Goal: Task Accomplishment & Management: Complete application form

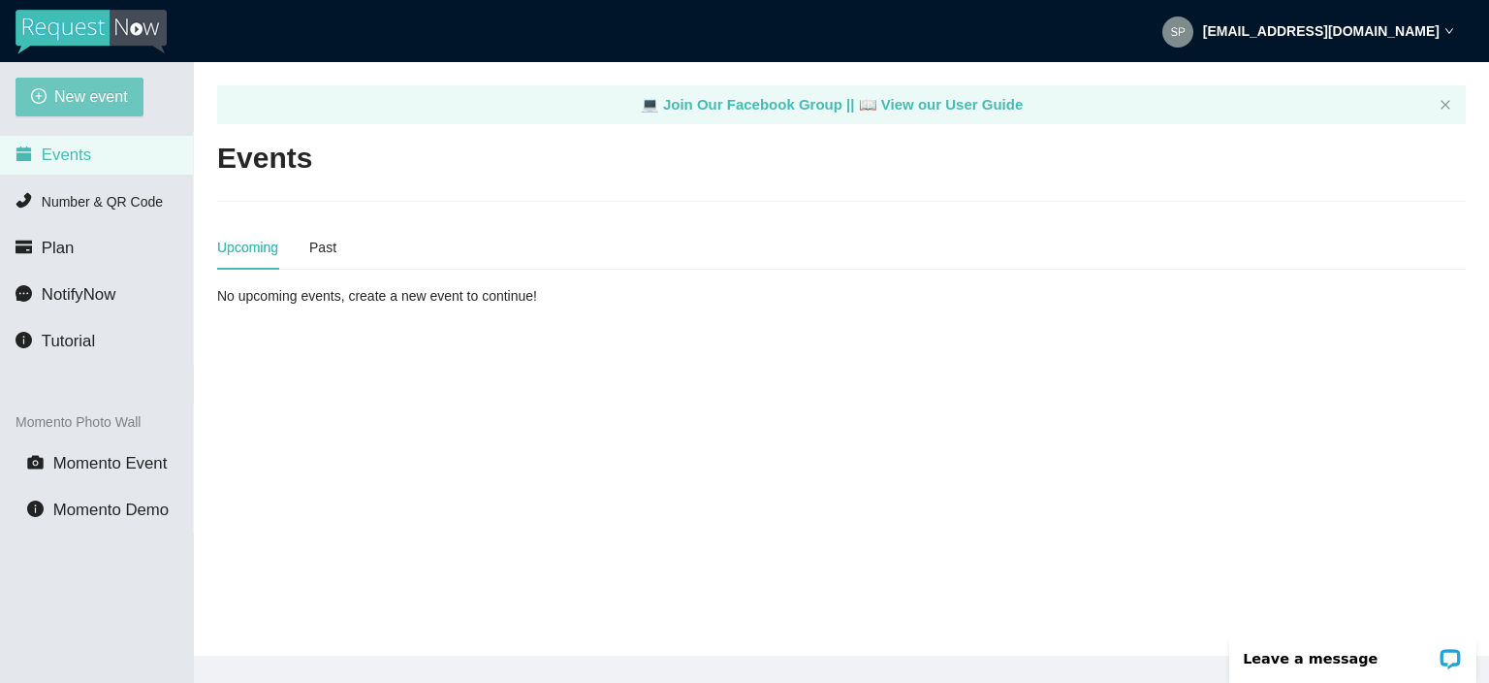
click at [109, 89] on span "New event" at bounding box center [91, 96] width 74 height 24
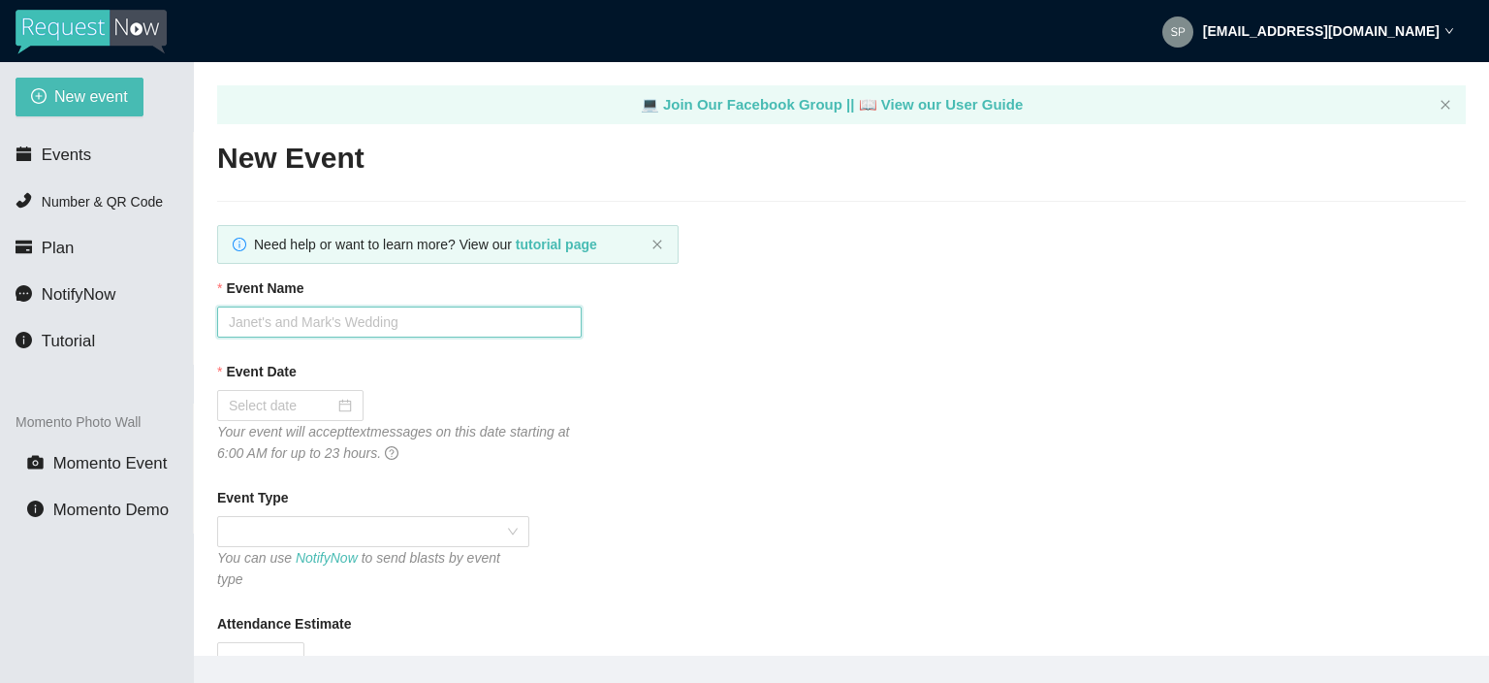
click at [389, 319] on input "Event Name" at bounding box center [399, 321] width 365 height 31
type input "[PERSON_NAME] and [PERSON_NAME]'s Wedding"
click at [298, 419] on div at bounding box center [290, 405] width 146 height 31
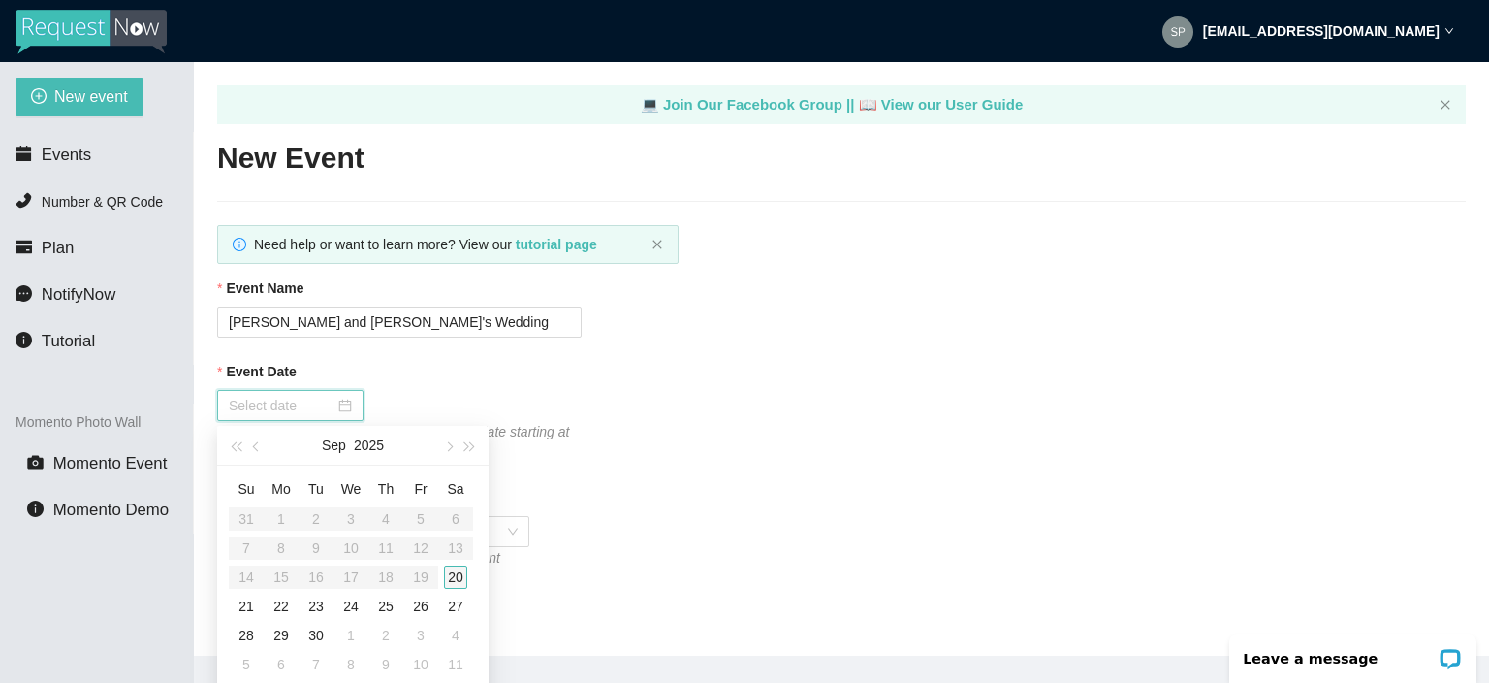
type input "[DATE]"
click at [463, 575] on div "20" at bounding box center [455, 576] width 23 height 23
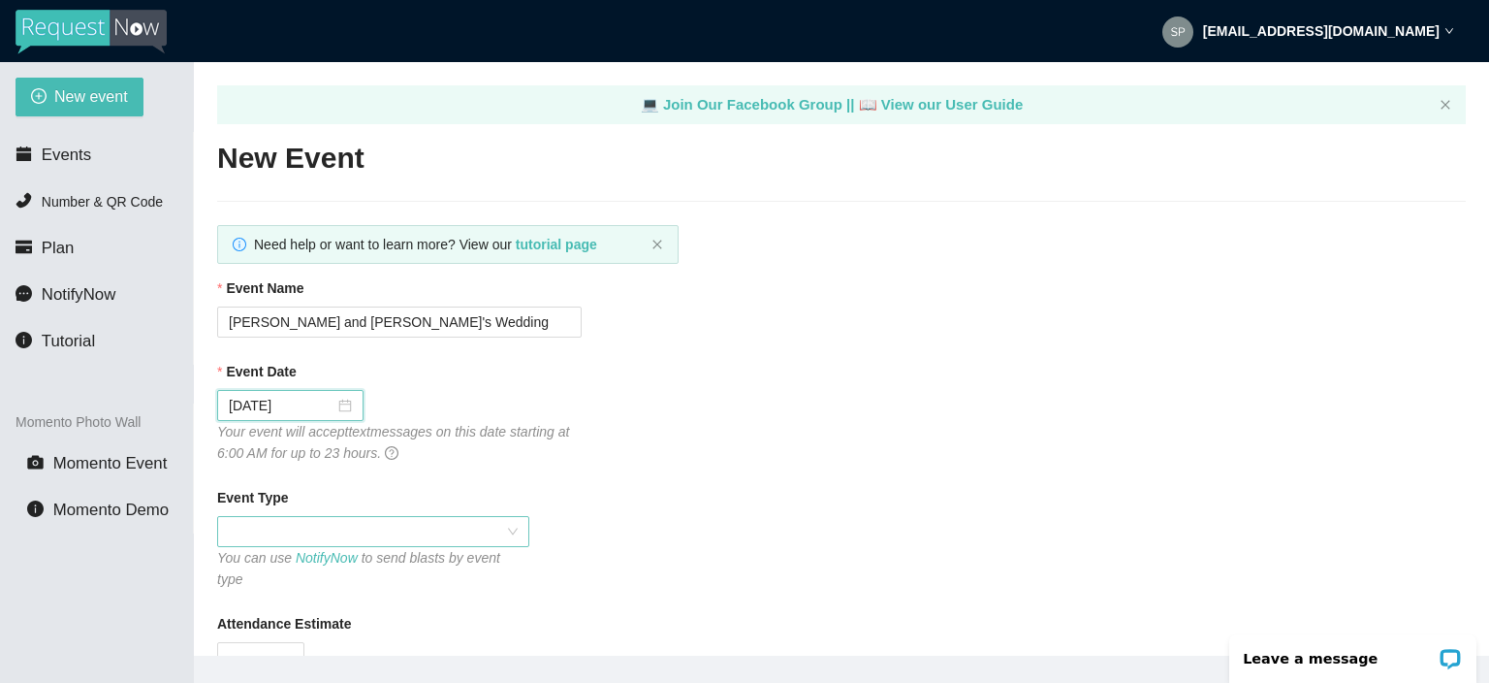
click at [361, 540] on span at bounding box center [373, 531] width 289 height 29
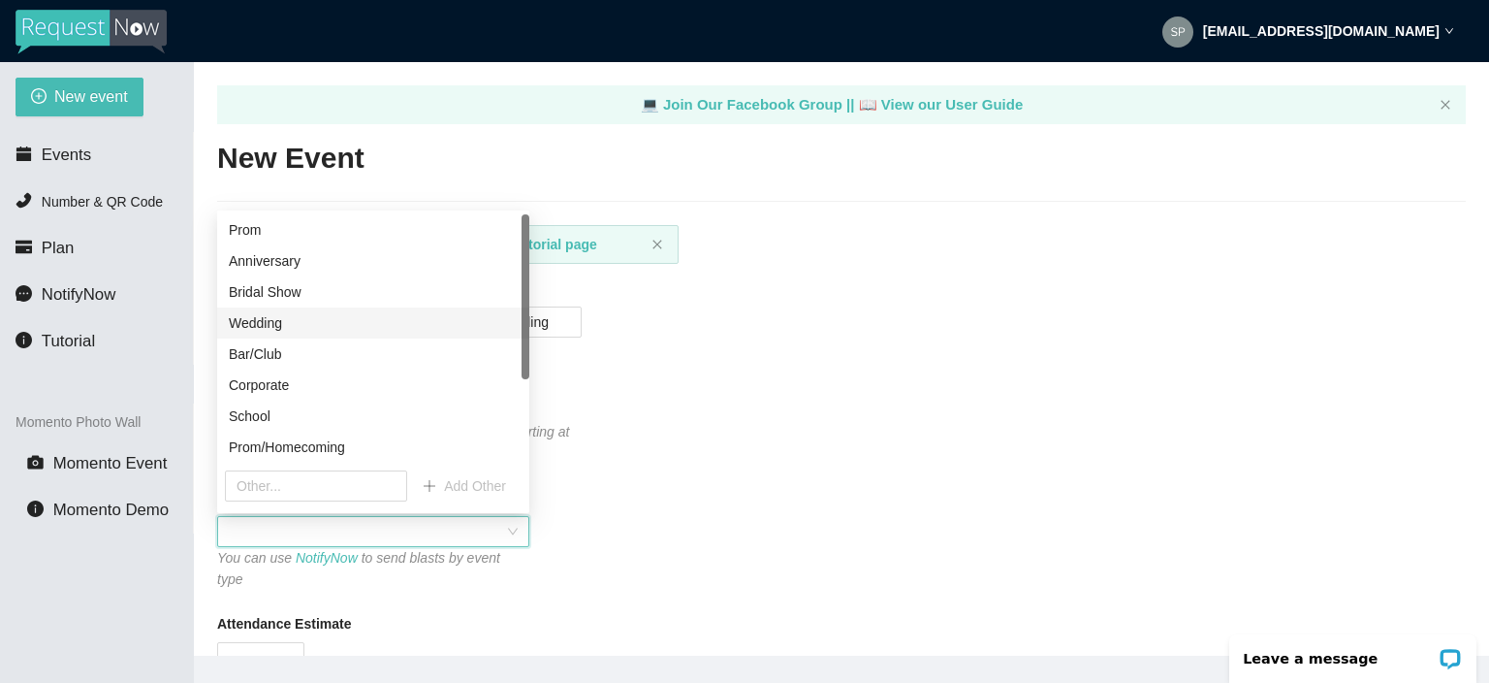
click at [301, 336] on div "Wedding" at bounding box center [373, 322] width 312 height 31
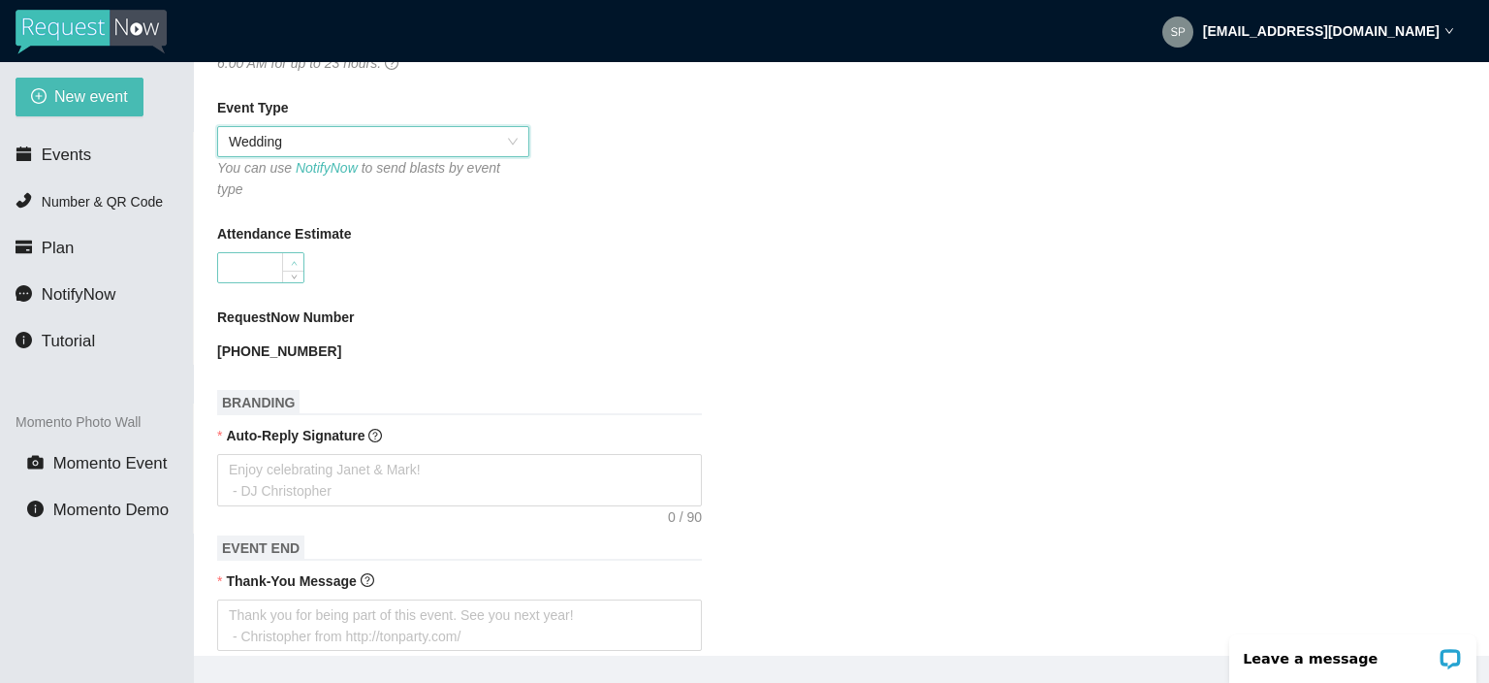
scroll to position [392, 0]
click at [298, 477] on textarea "Auto-Reply Signature" at bounding box center [459, 478] width 485 height 52
type textarea "T"
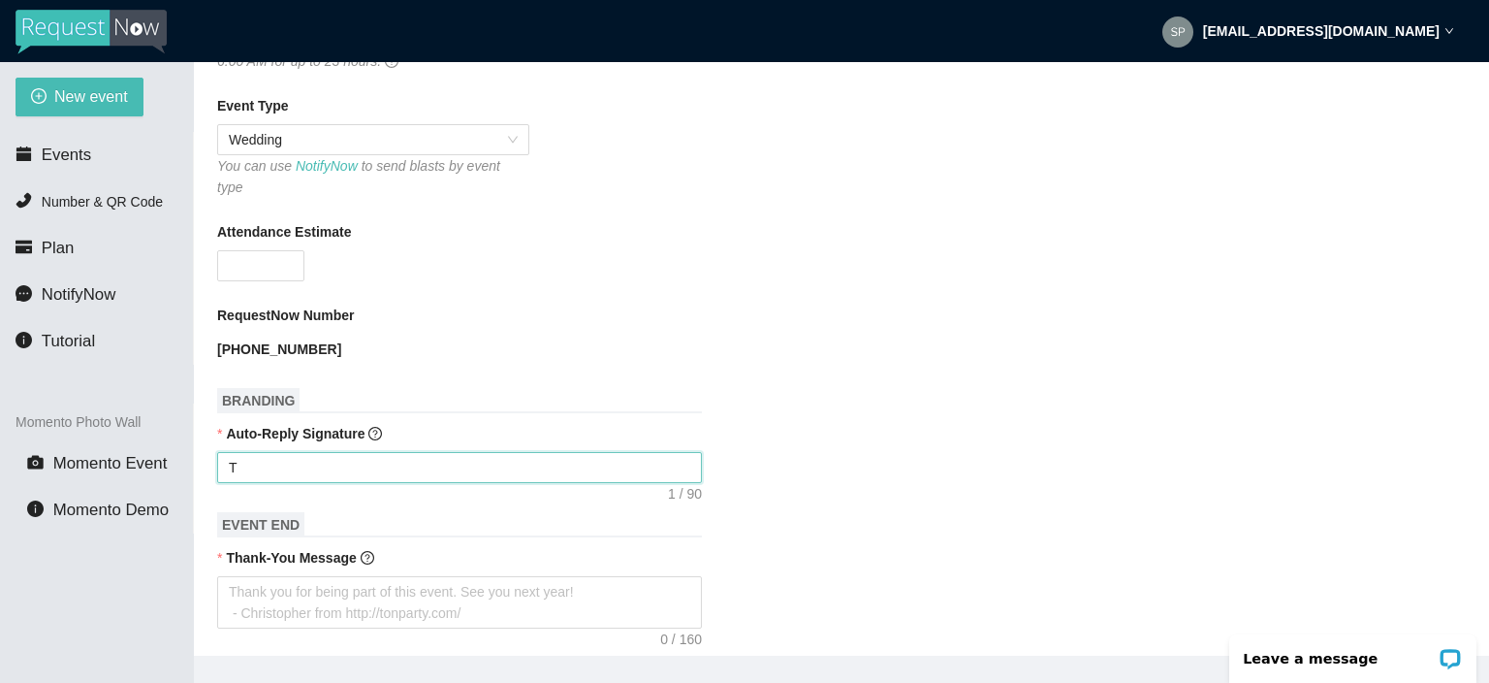
type textarea "Ta"
type textarea "T"
type textarea "Th"
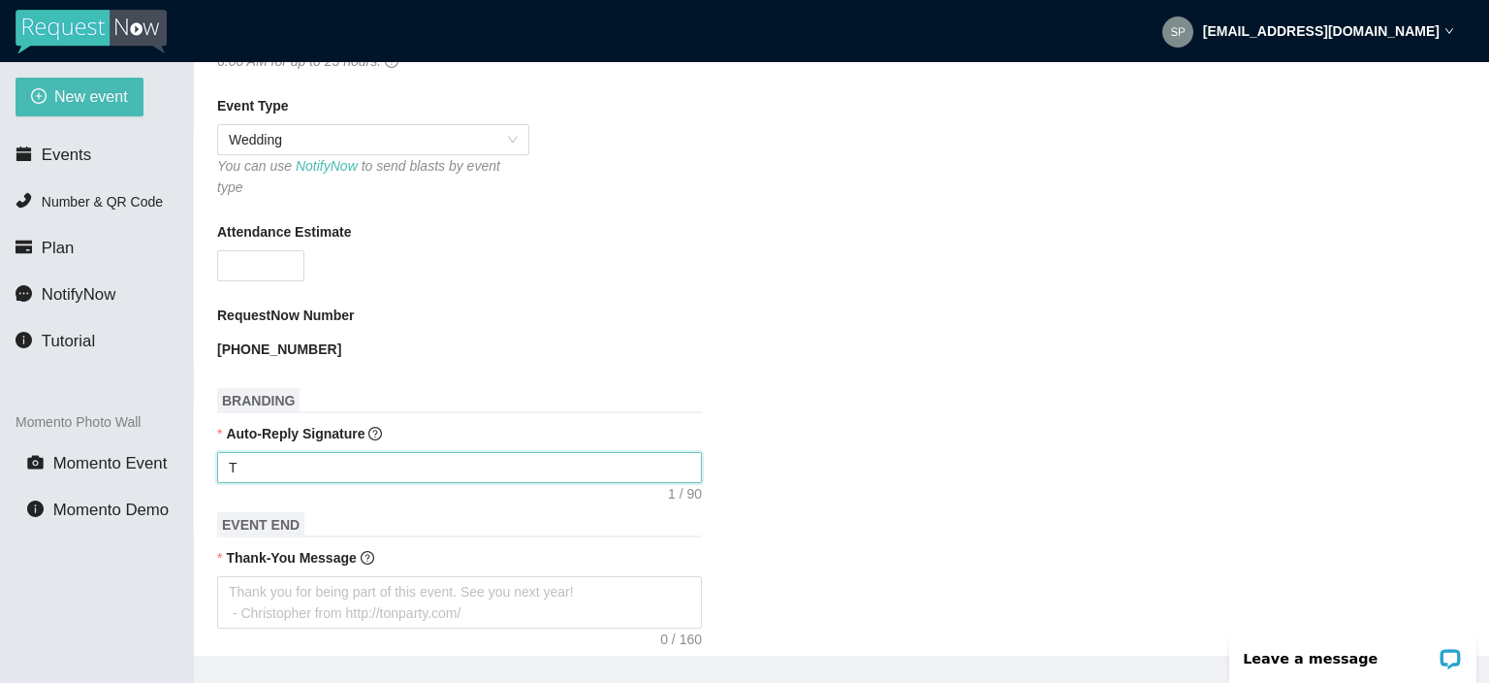
type textarea "Th"
type textarea "Tha"
type textarea "Than"
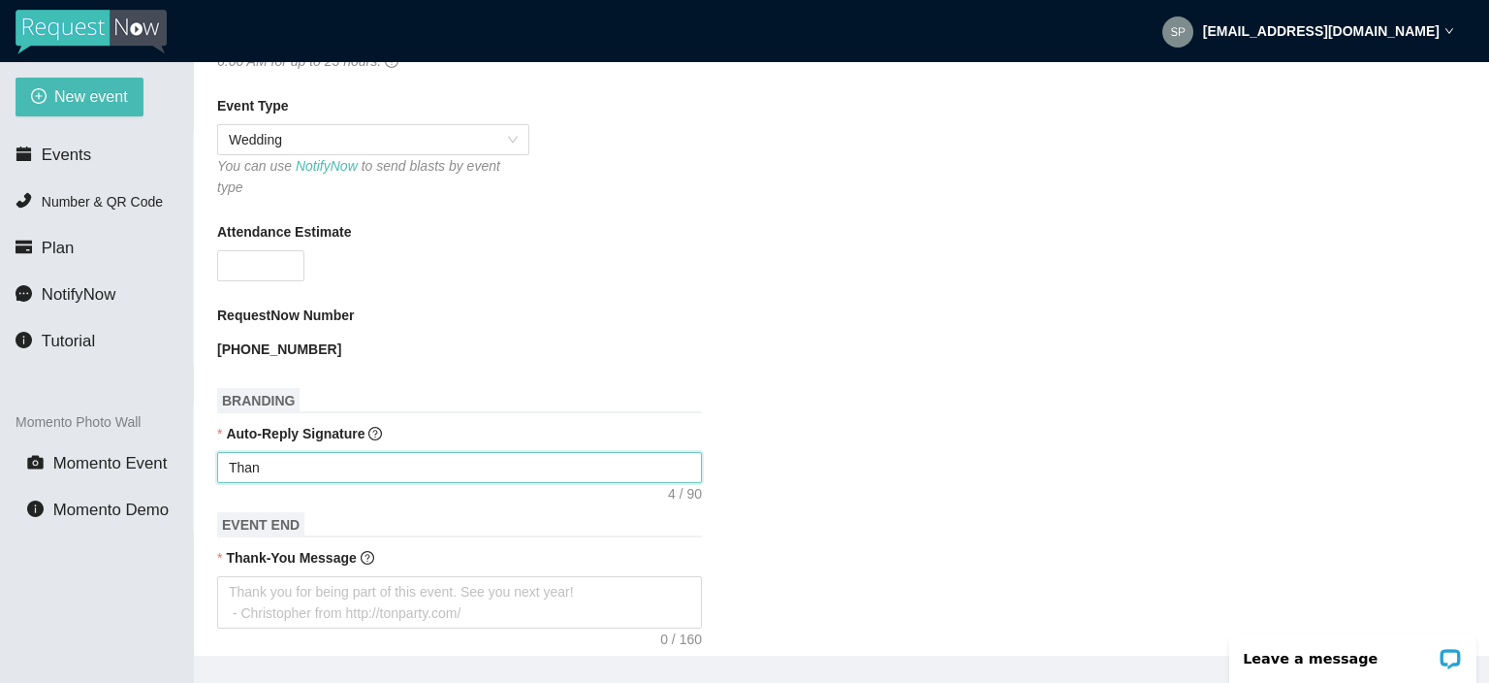
type textarea "Thank"
type textarea "Thank y"
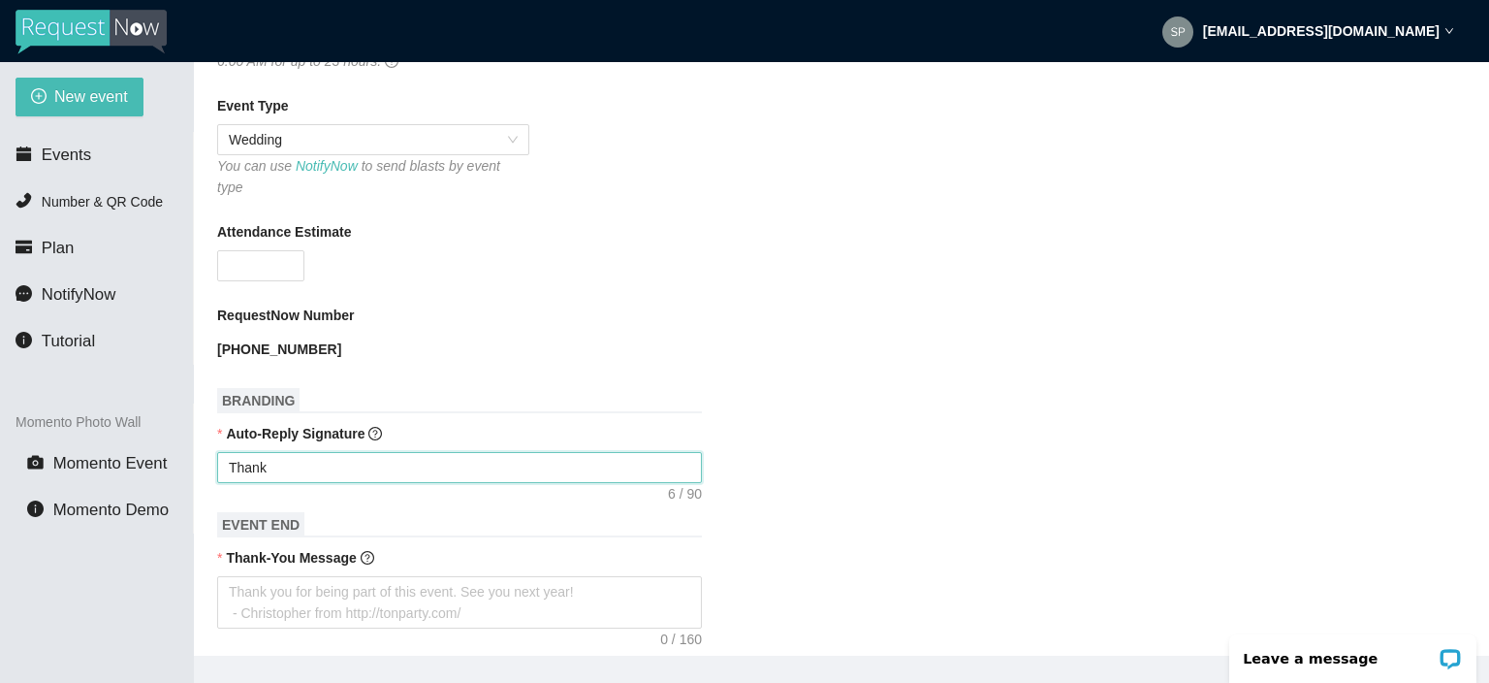
type textarea "Thank y"
type textarea "Thank yo"
type textarea "Thank you"
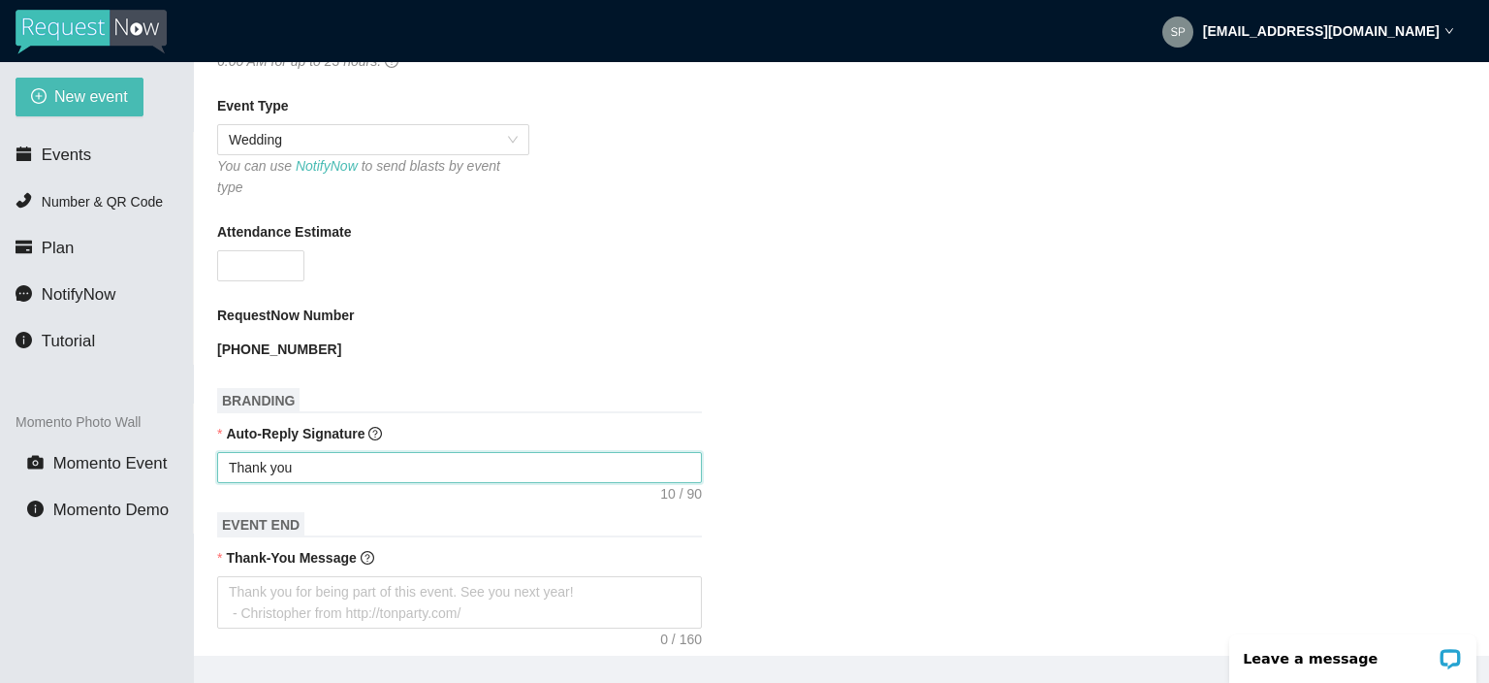
type textarea "Thank you"
type textarea "Thank you f"
type textarea "Thank you fo"
type textarea "Thank you for"
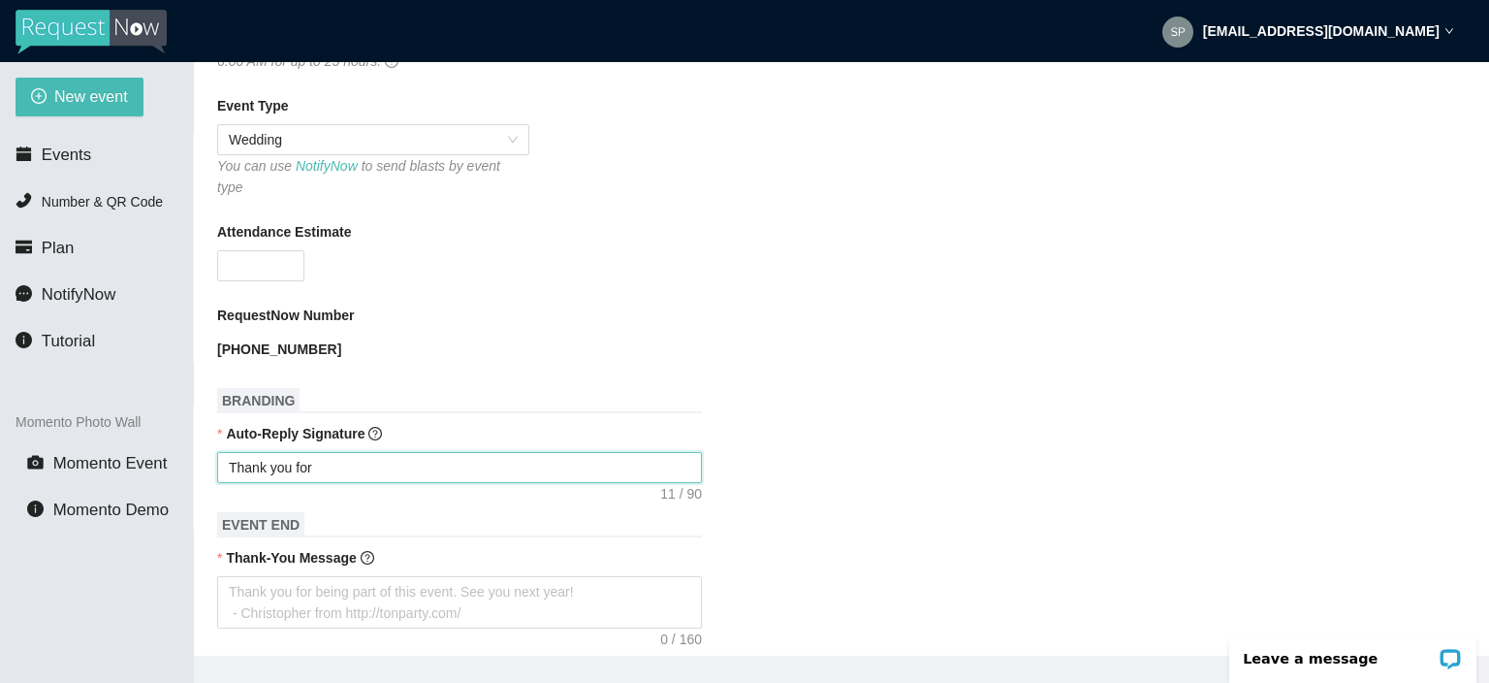
type textarea "Thank you for"
type textarea "Thank you for r"
type textarea "Thank you for re"
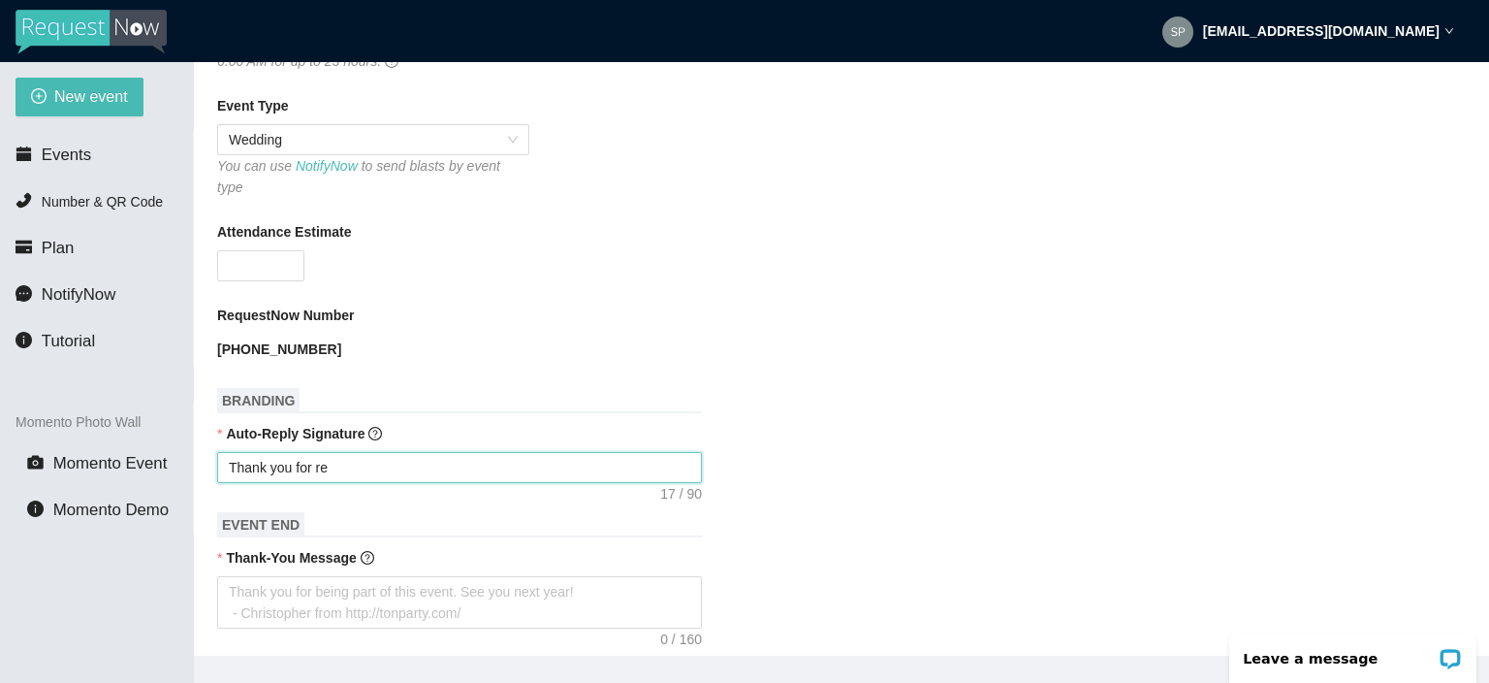
type textarea "Thank you for req"
type textarea "Thank you for requ"
type textarea "Thank you for reque"
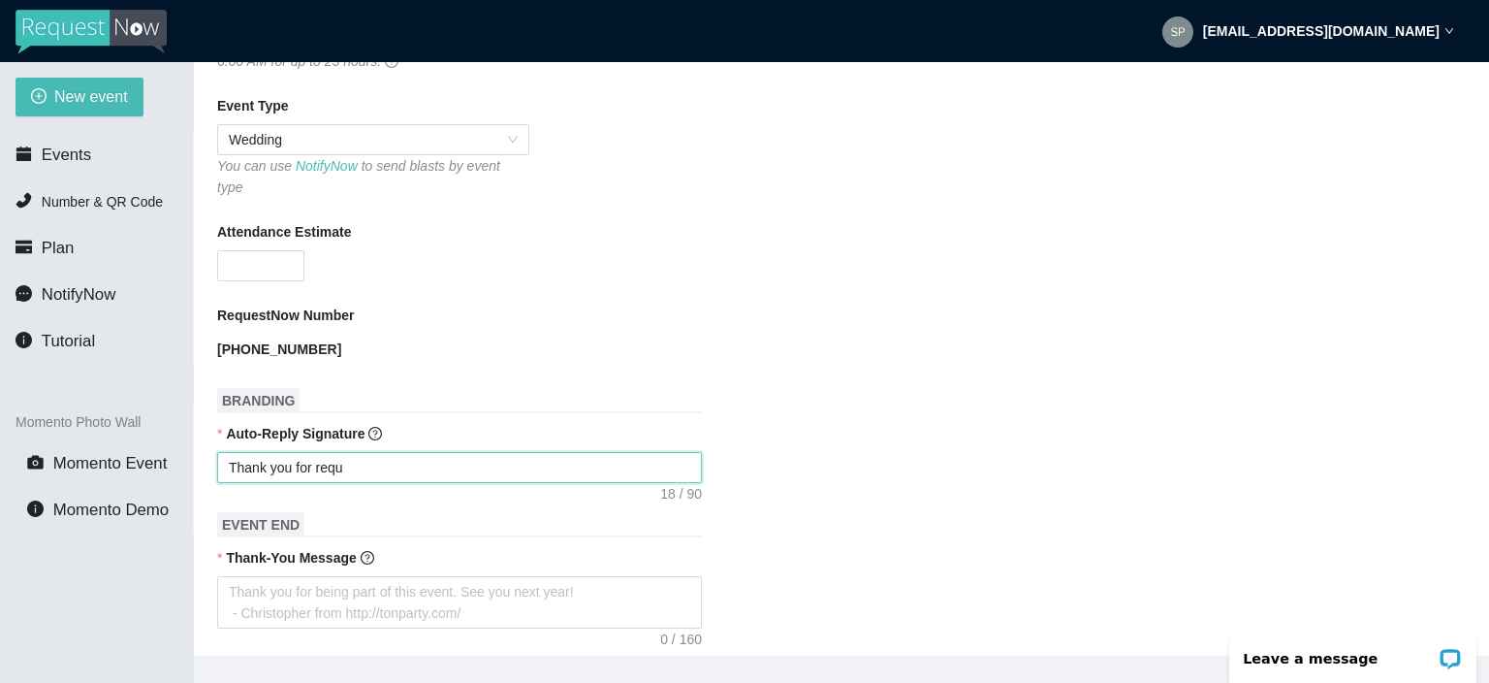
type textarea "Thank you for reque"
type textarea "Thank you for requea"
type textarea "Thank you for reque"
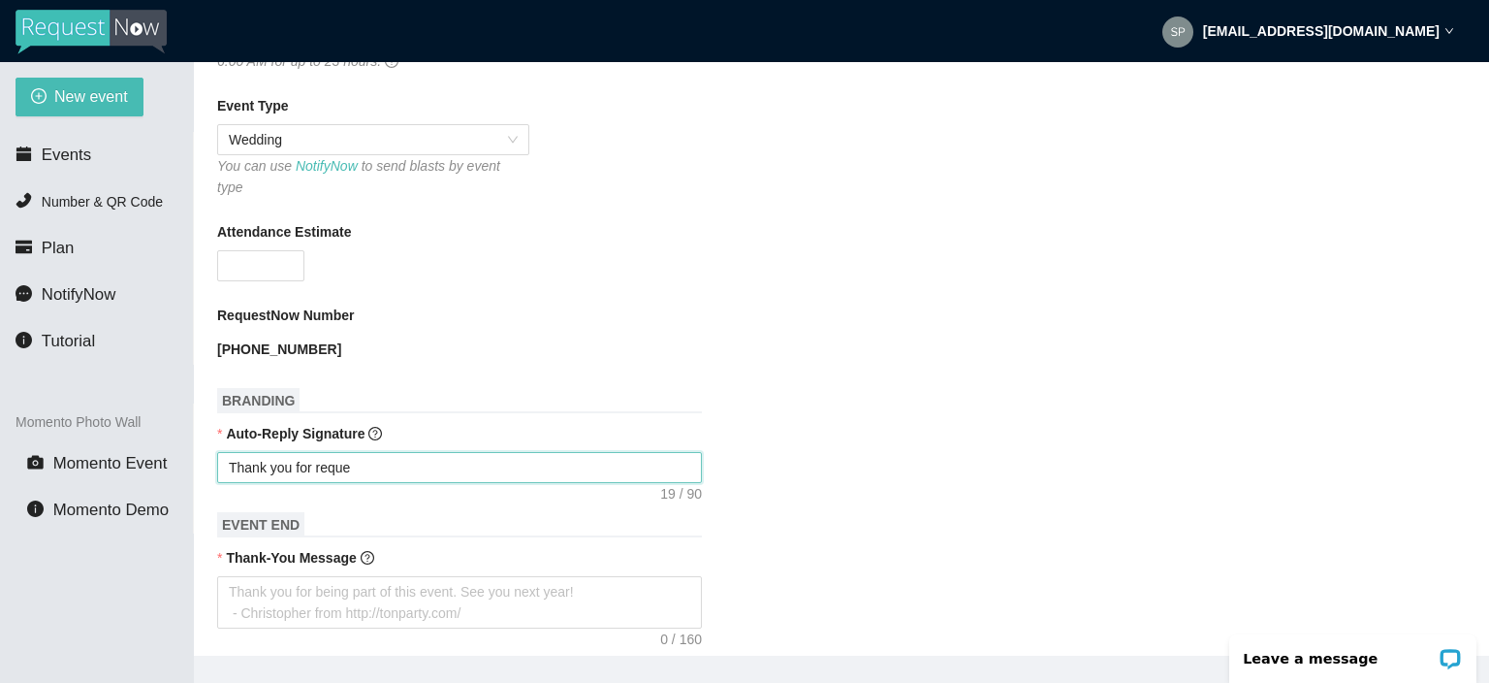
type textarea "Thank you for reques"
type textarea "Thank you for request"
type textarea "Thank you for requesti"
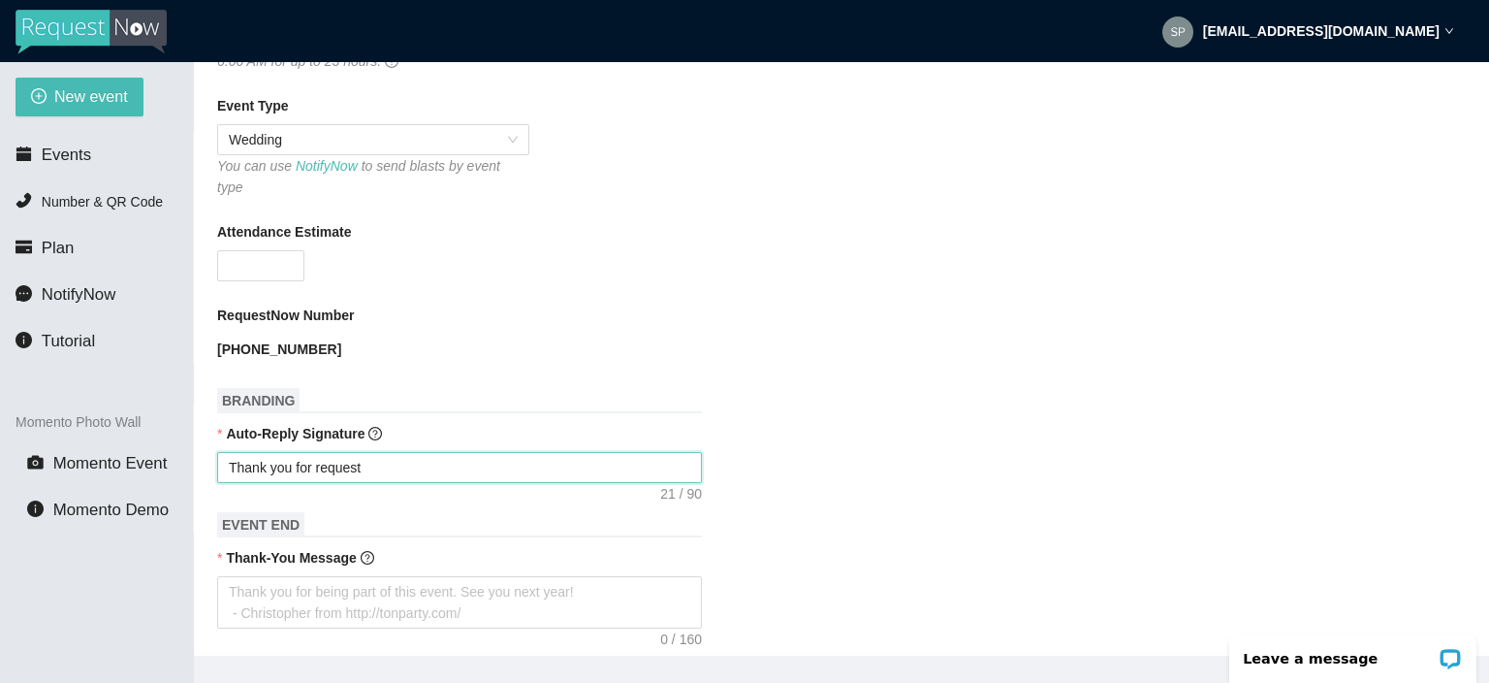
type textarea "Thank you for requesti"
type textarea "Thank you for requestin"
type textarea "Thank you for requesting"
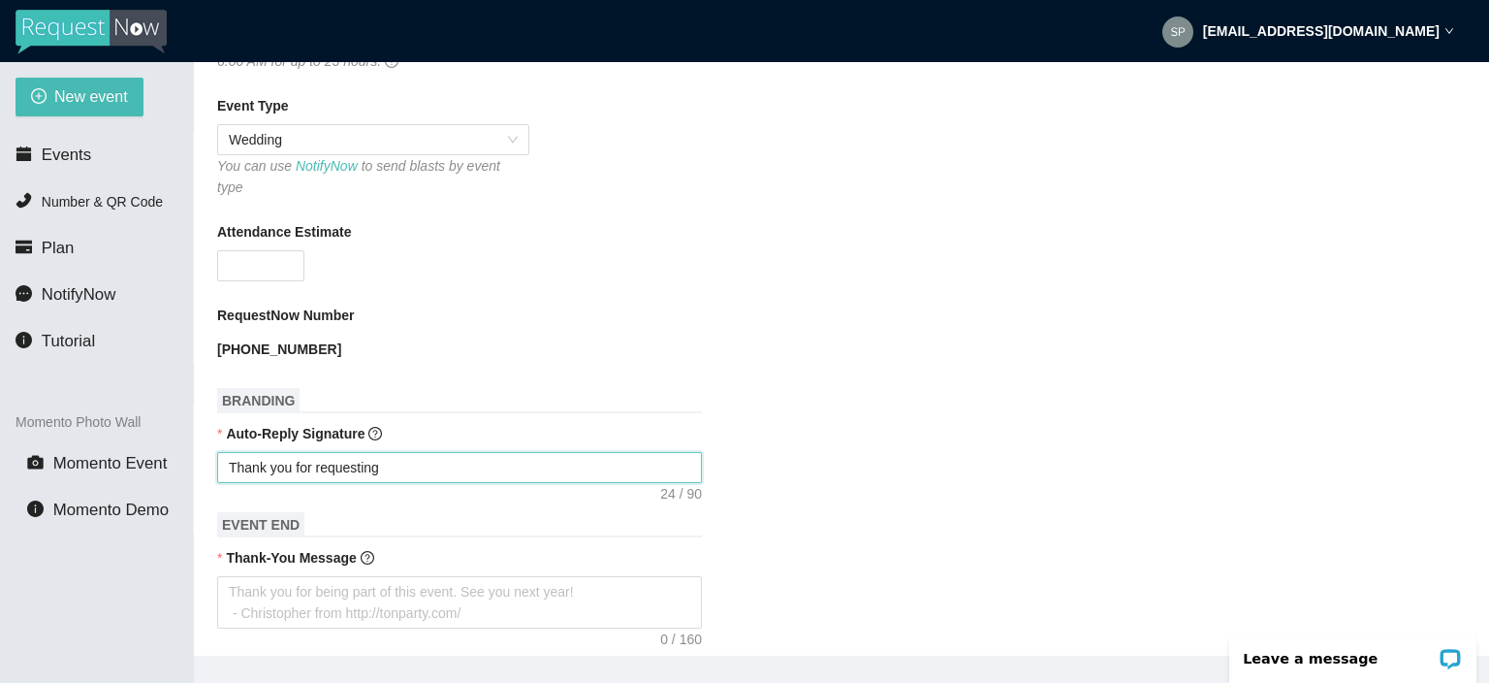
type textarea "Thank you for requesting"
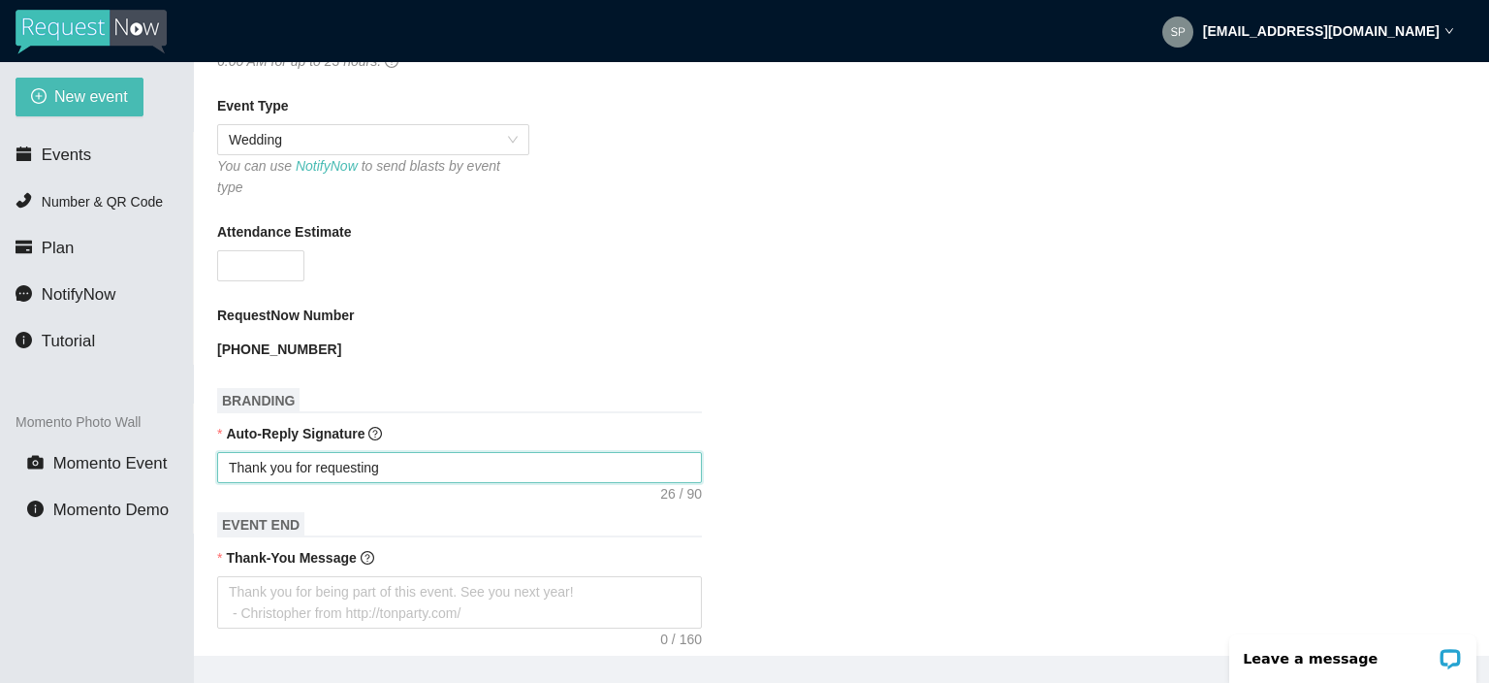
type textarea "Thank you for requesting"
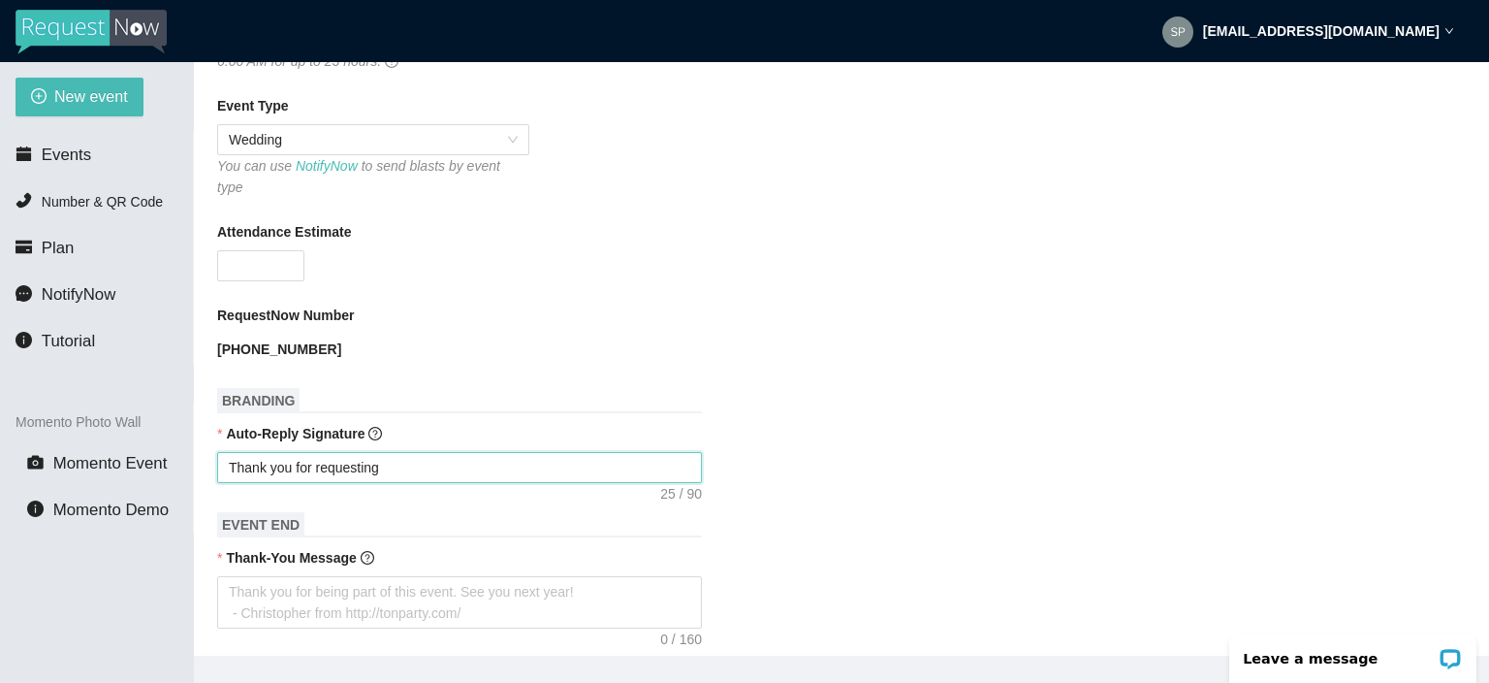
type textarea "Thank you for requesting a"
type textarea "Thank you for requesting a s"
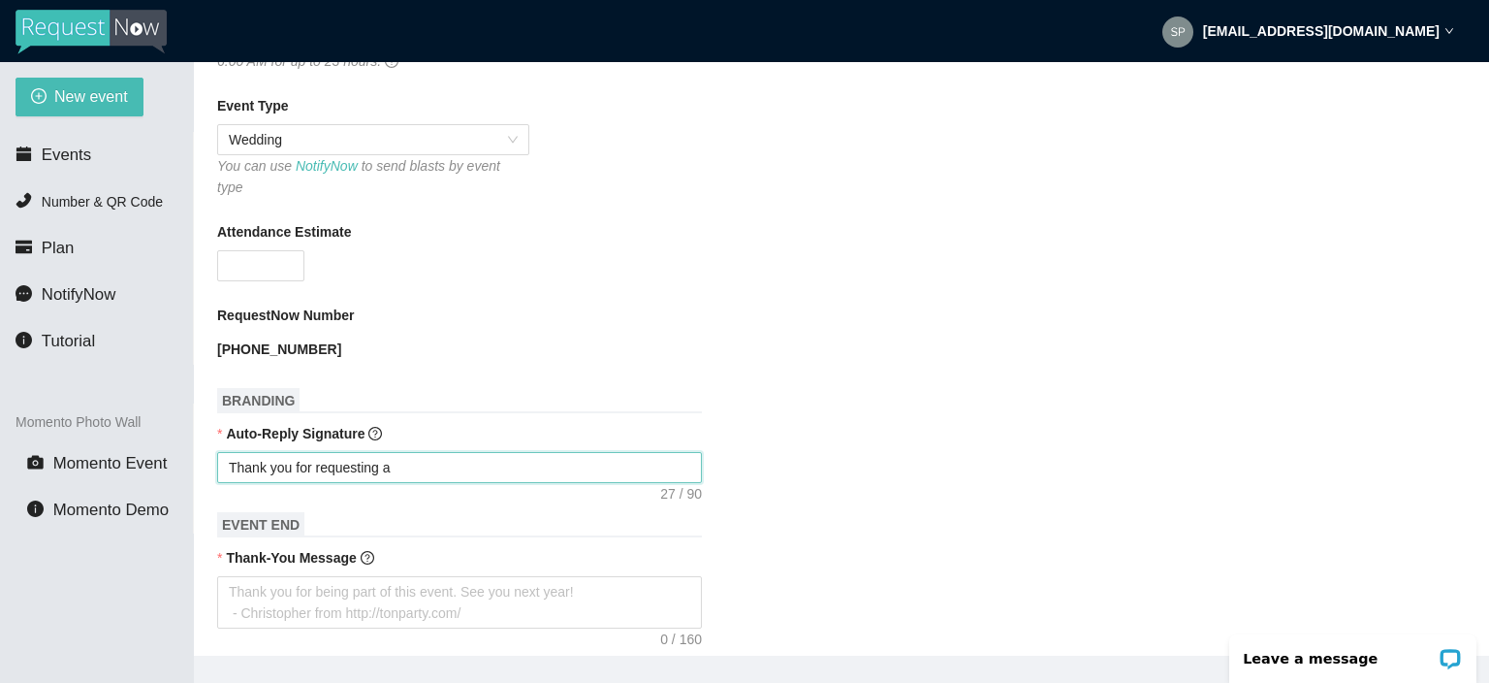
type textarea "Thank you for requesting a s"
type textarea "Thank you for requesting a so"
type textarea "Thank you for requesting a son"
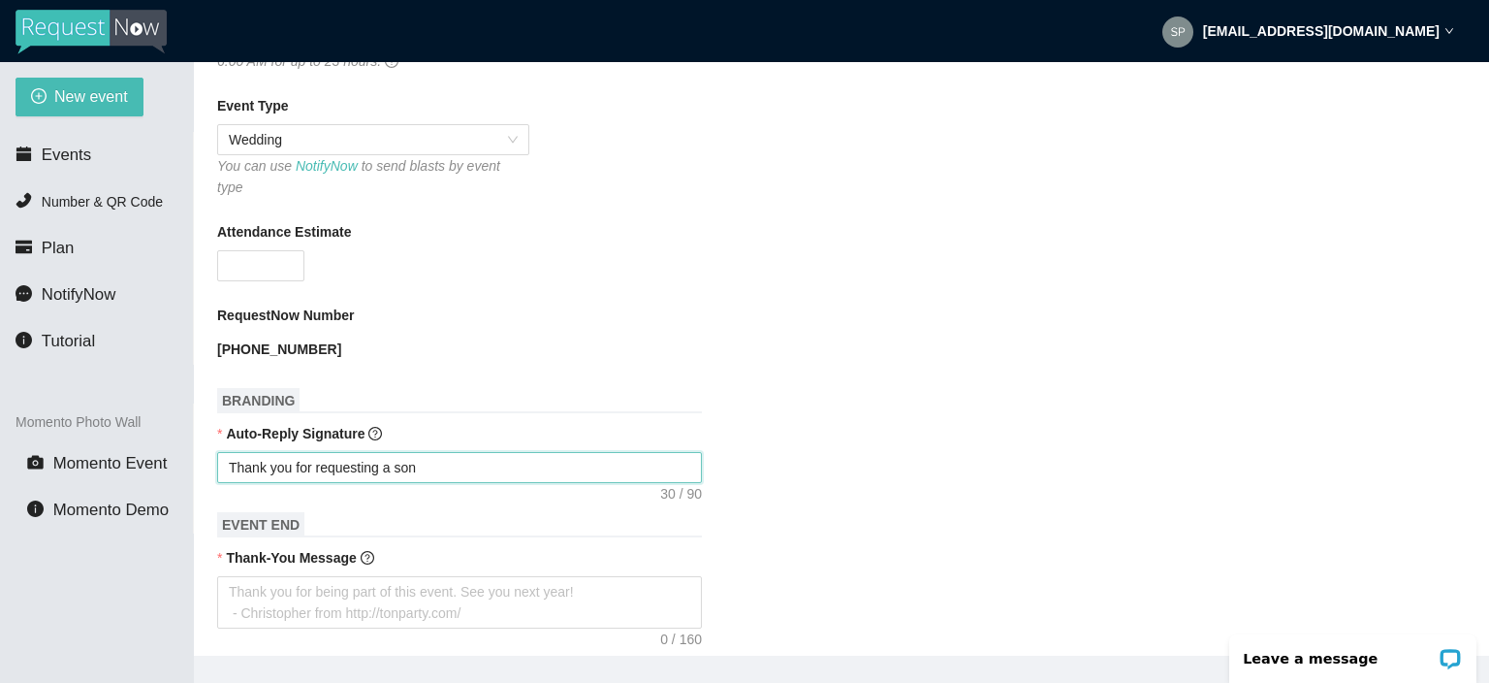
type textarea "Thank you for requesting a song"
type textarea "Thank you for requesting a song!"
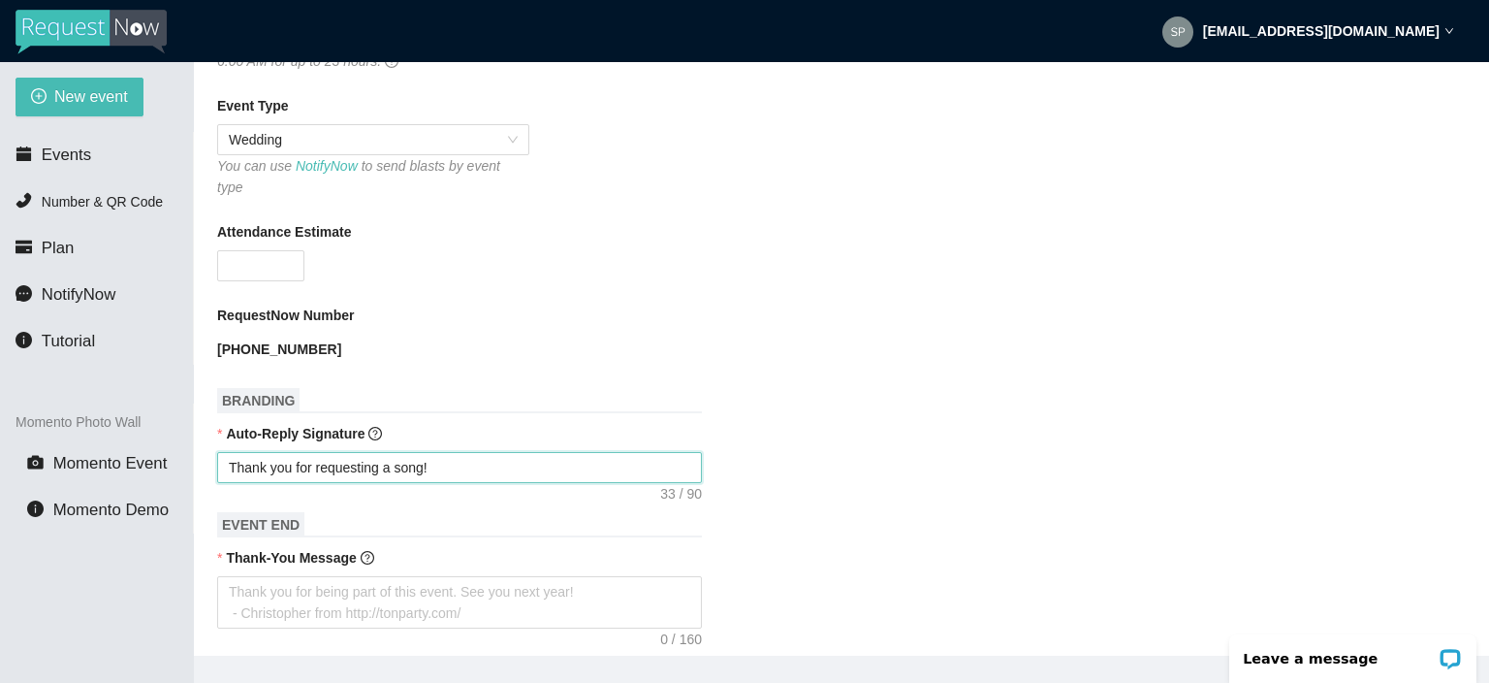
type textarea "Thank you for requesting a song!"
type textarea "Thank you for requesting a song! w"
type textarea "Thank you for requesting a song!"
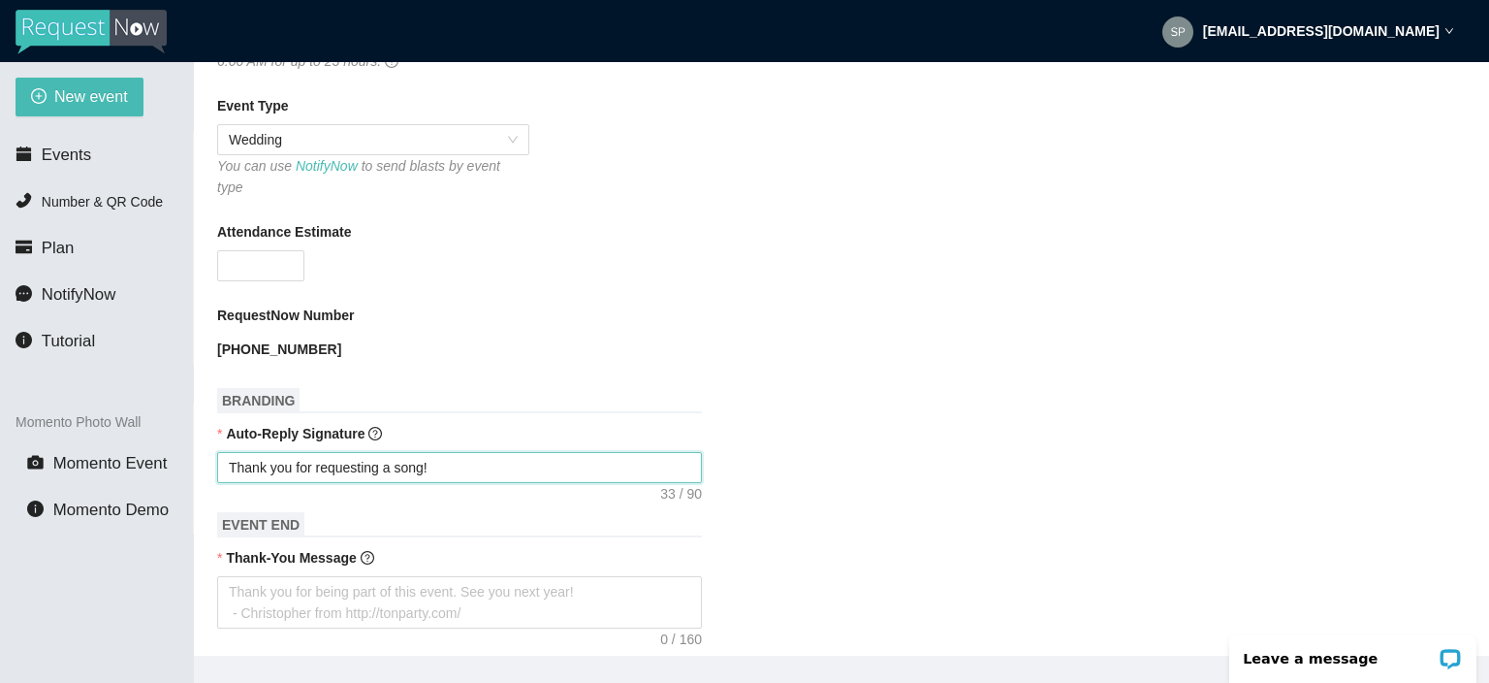
type textarea "Thank you for requesting a song!"
type textarea "Thank you for requesting a song! w"
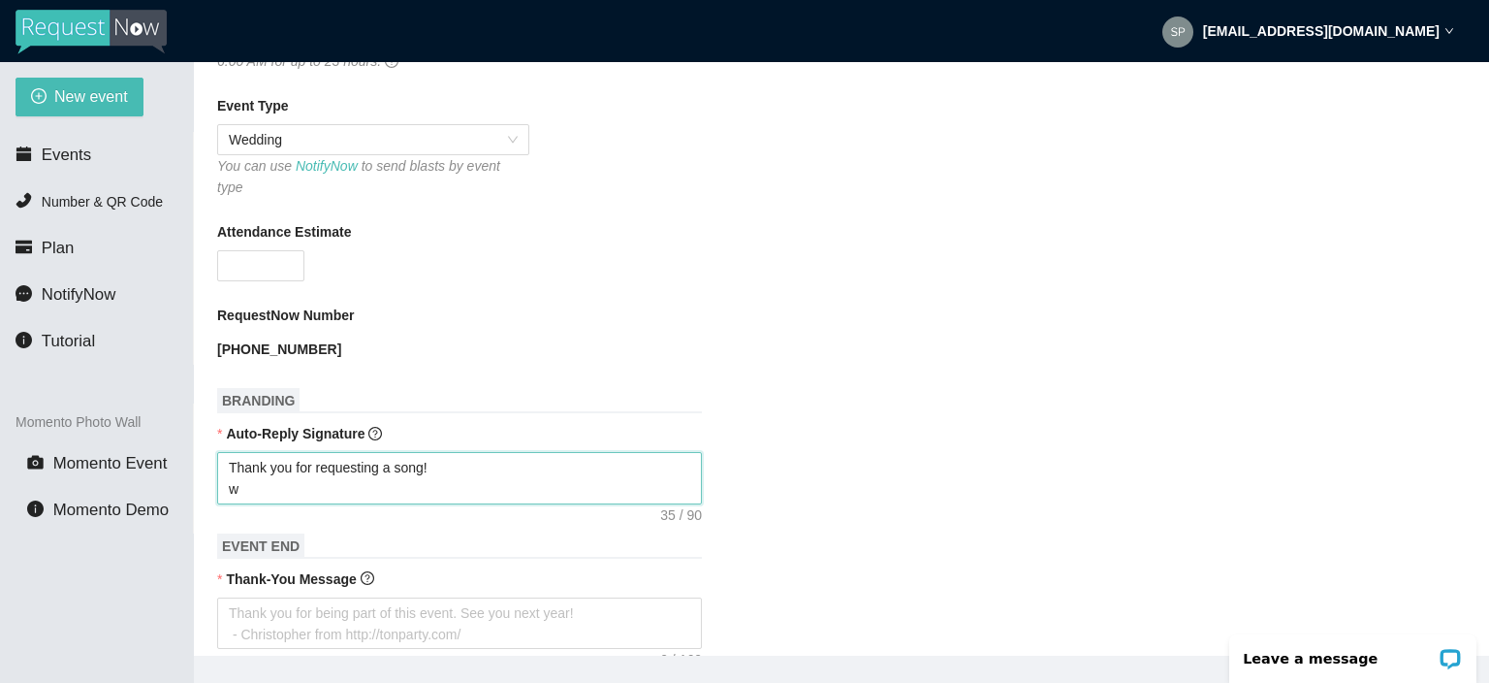
type textarea "Thank you for requesting a song!"
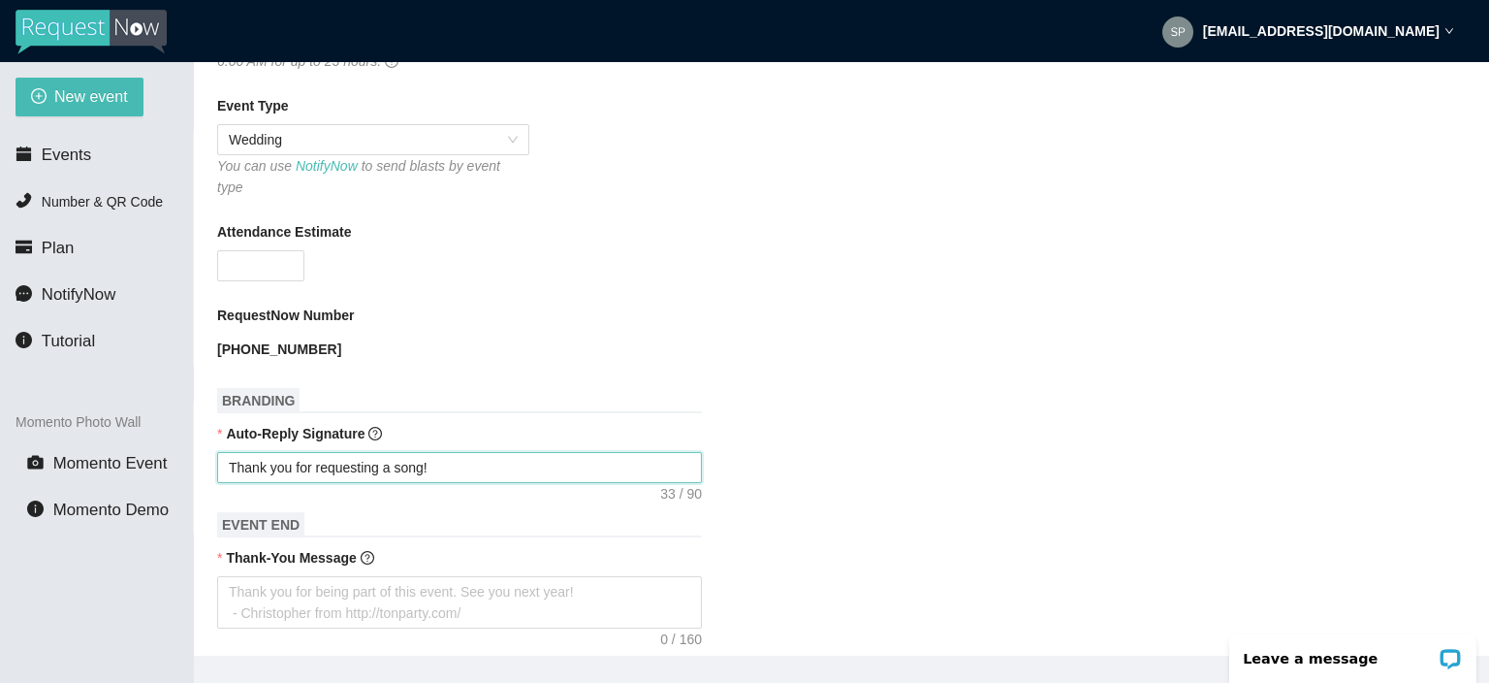
type textarea "Thank you for requesting a song! W"
type textarea "Thank you for requesting a song! We"
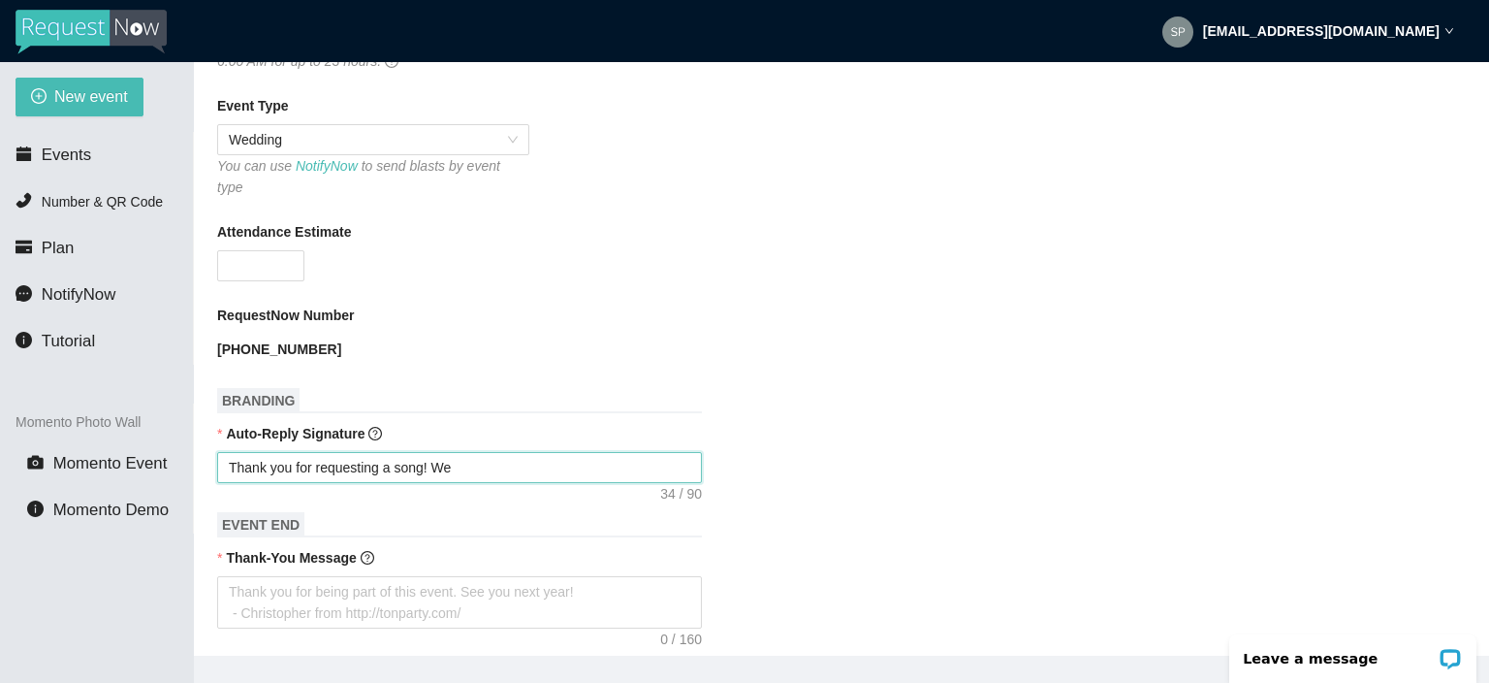
type textarea "Thank you for requesting a song! We"
type textarea "Thank you for requesting a song! We w"
type textarea "Thank you for requesting a song! We wi"
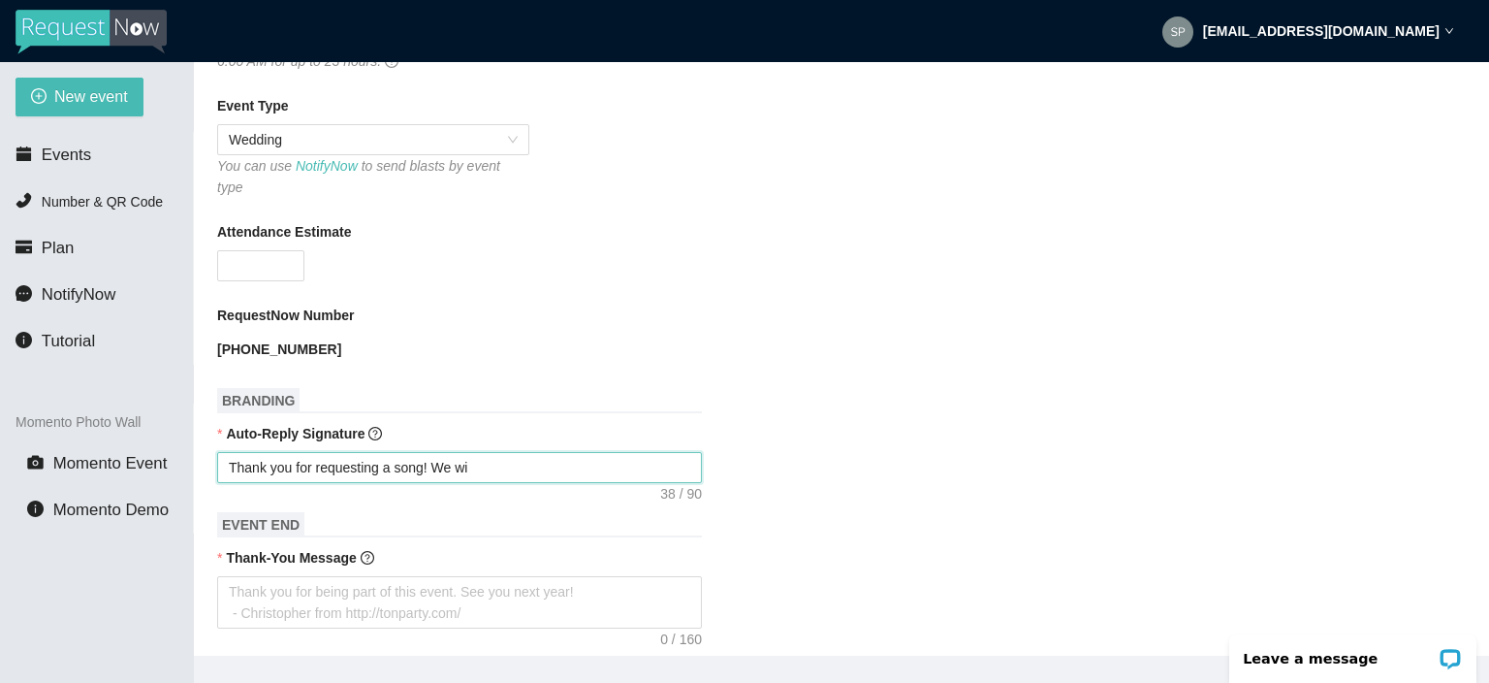
type textarea "Thank you for requesting a song! We wil"
type textarea "Thank you for requesting a song! We will"
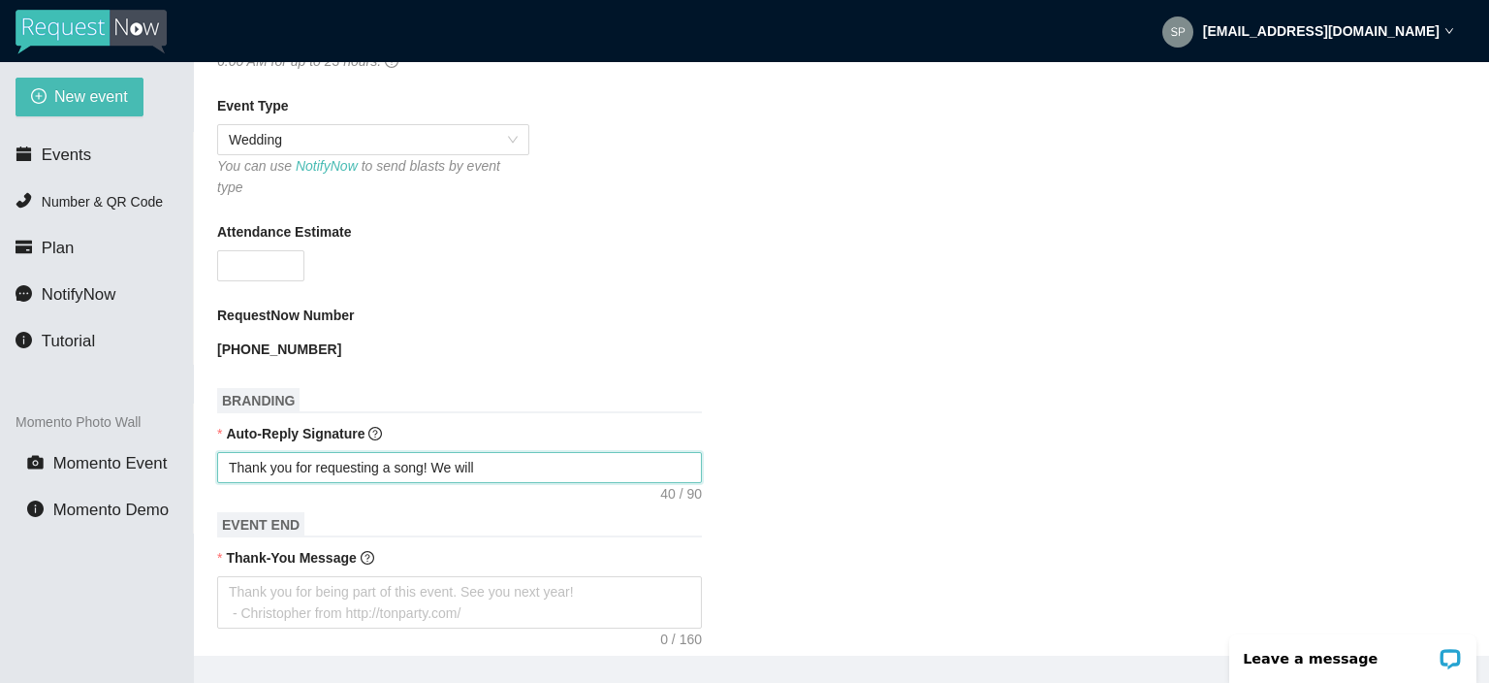
type textarea "Thank you for requesting a song! We will"
type textarea "Thank you for requesting a song! We will a"
type textarea "Thank you for requesting a song! We will ad"
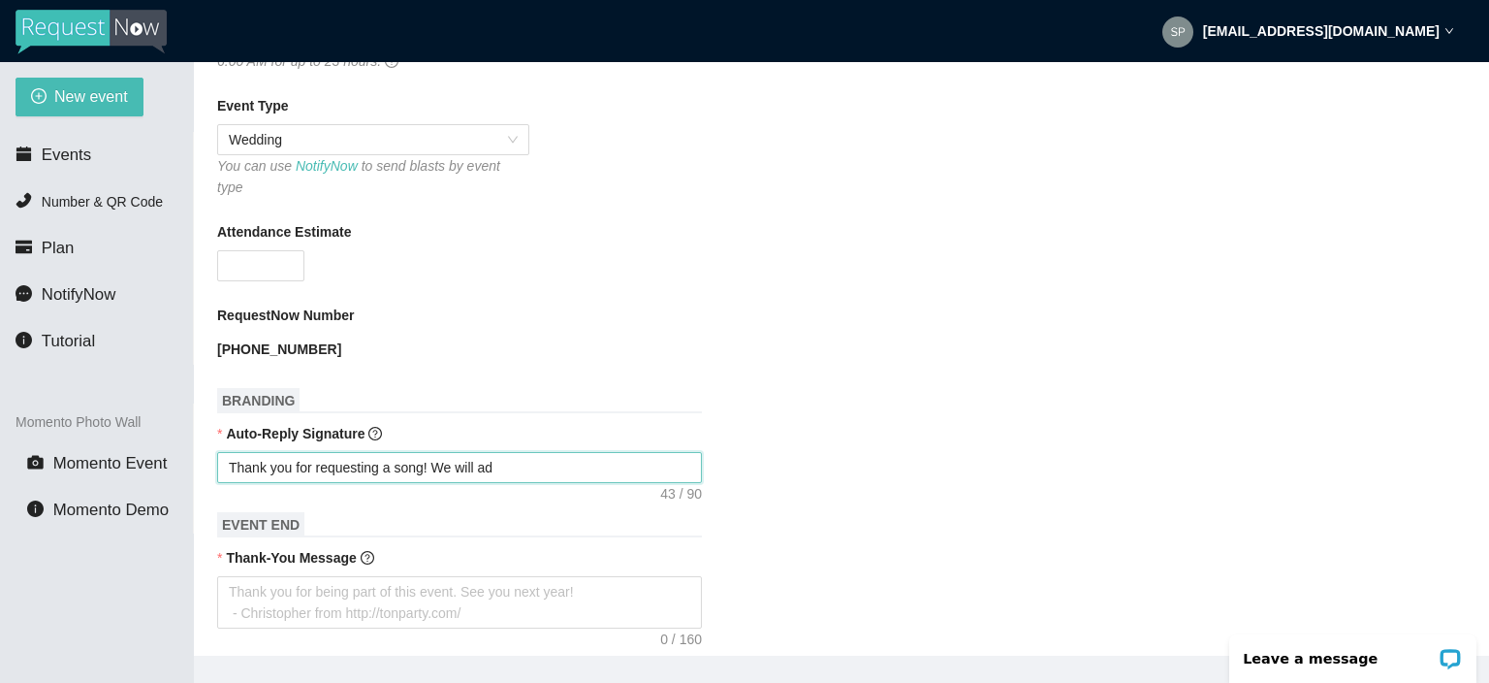
type textarea "Thank you for requesting a song! We will add"
type textarea "Thank you for requesting a song! We will add i"
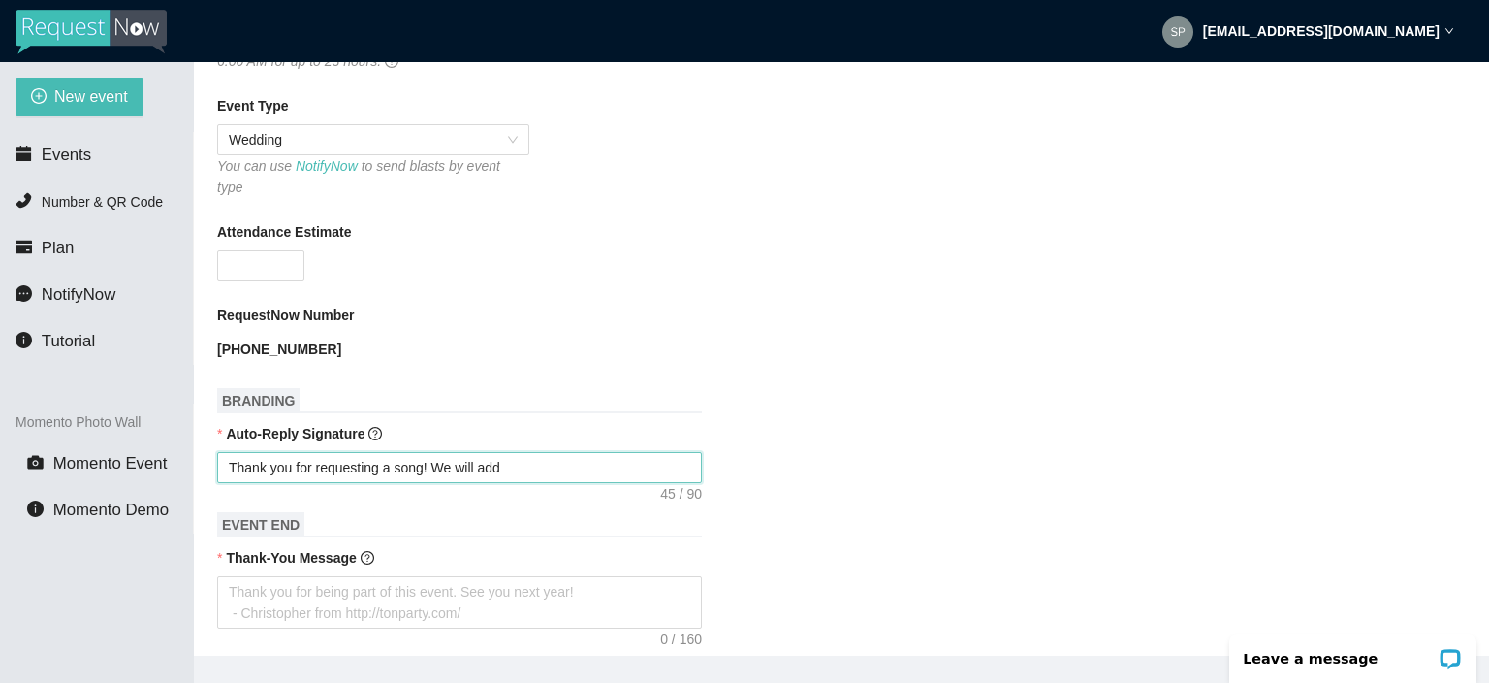
type textarea "Thank you for requesting a song! We will add i"
type textarea "Thank you for requesting a song! We will add it"
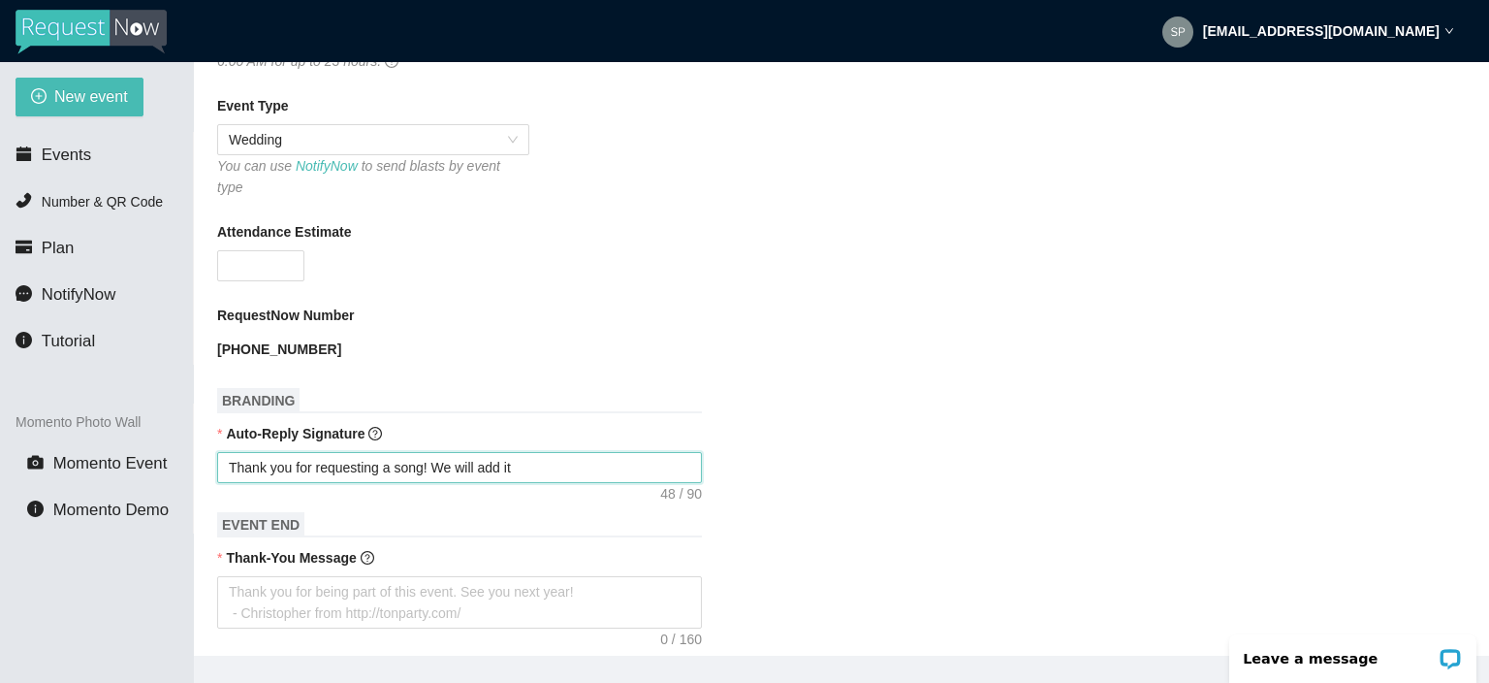
type textarea "Thank you for requesting a song! We will add it t"
type textarea "Thank you for requesting a song! We will add it to"
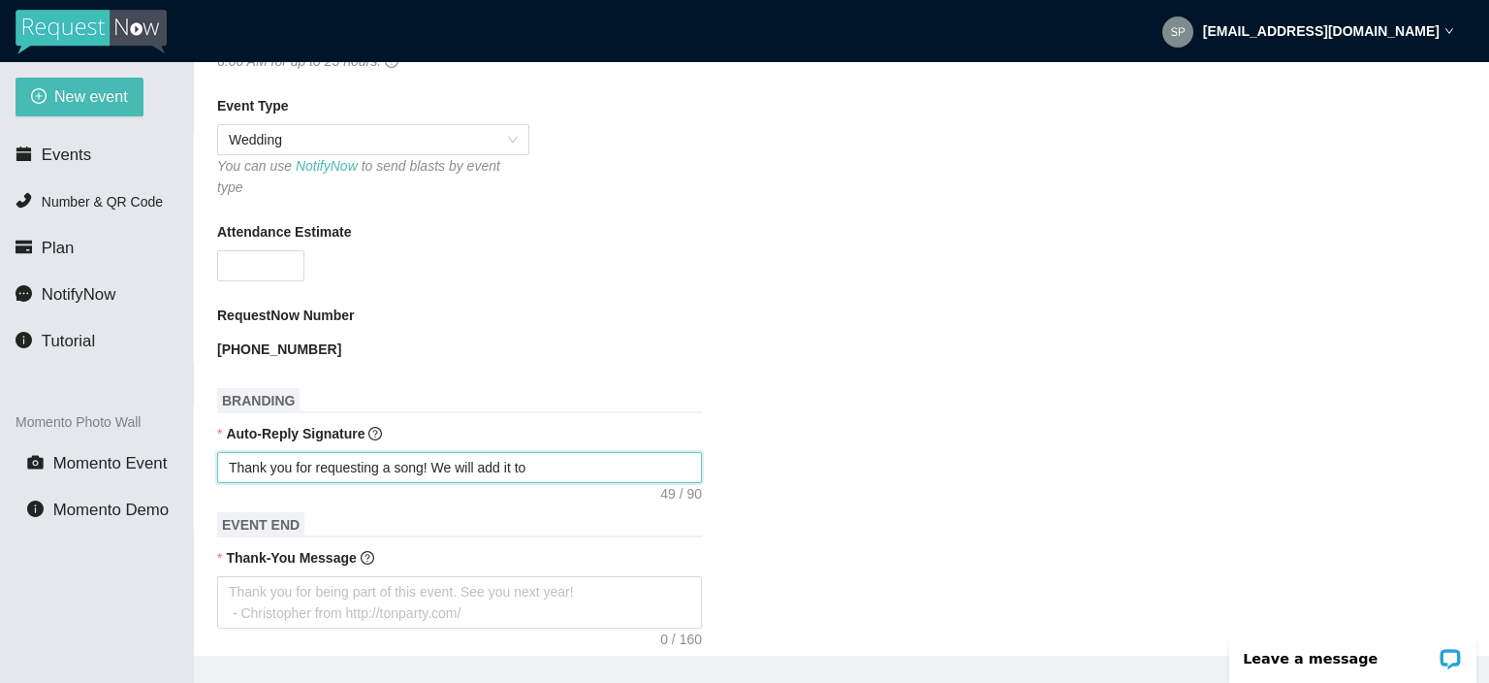
type textarea "Thank you for requesting a song! We will add it to"
type textarea "Thank you for requesting a song! We will add it to o"
type textarea "Thank you for requesting a song! We will add it to ou"
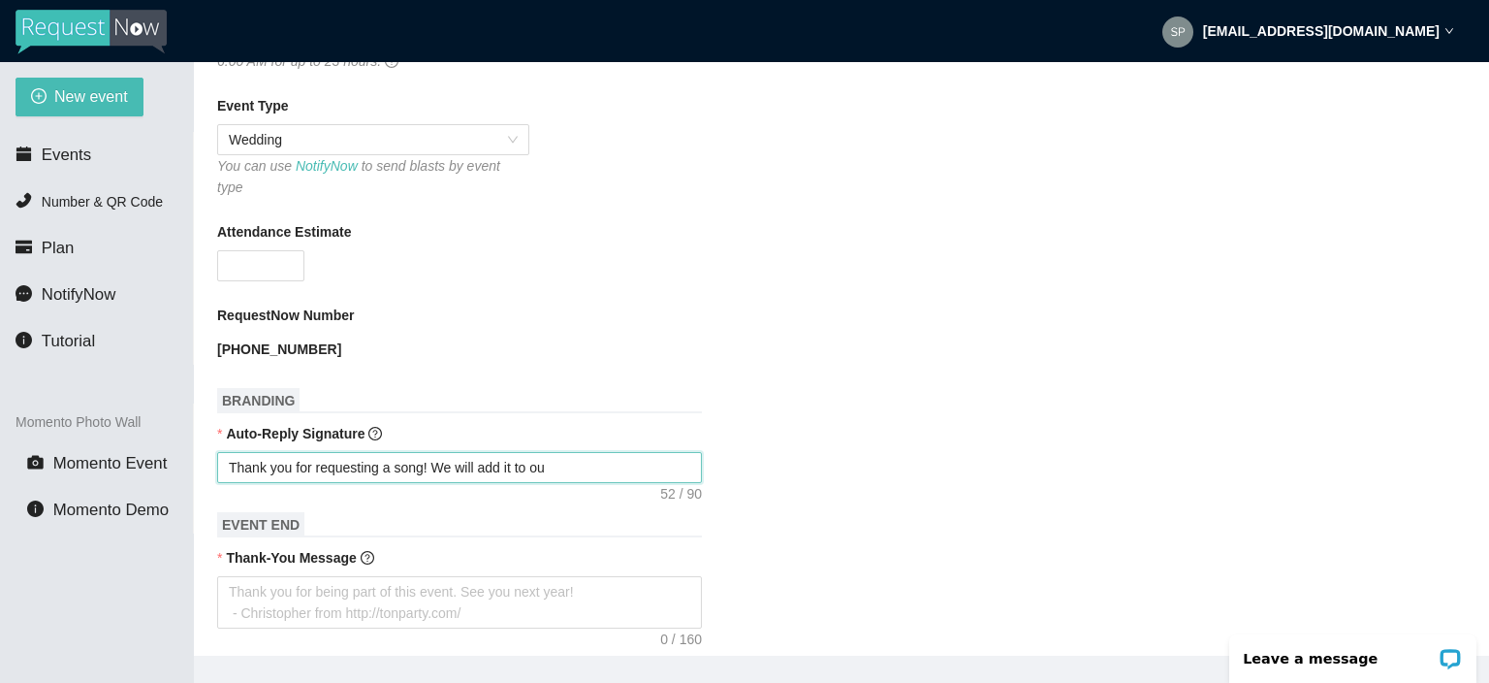
type textarea "Thank you for requesting a song! We will add it to our"
type textarea "Thank you for requesting a song! We will add it to our l"
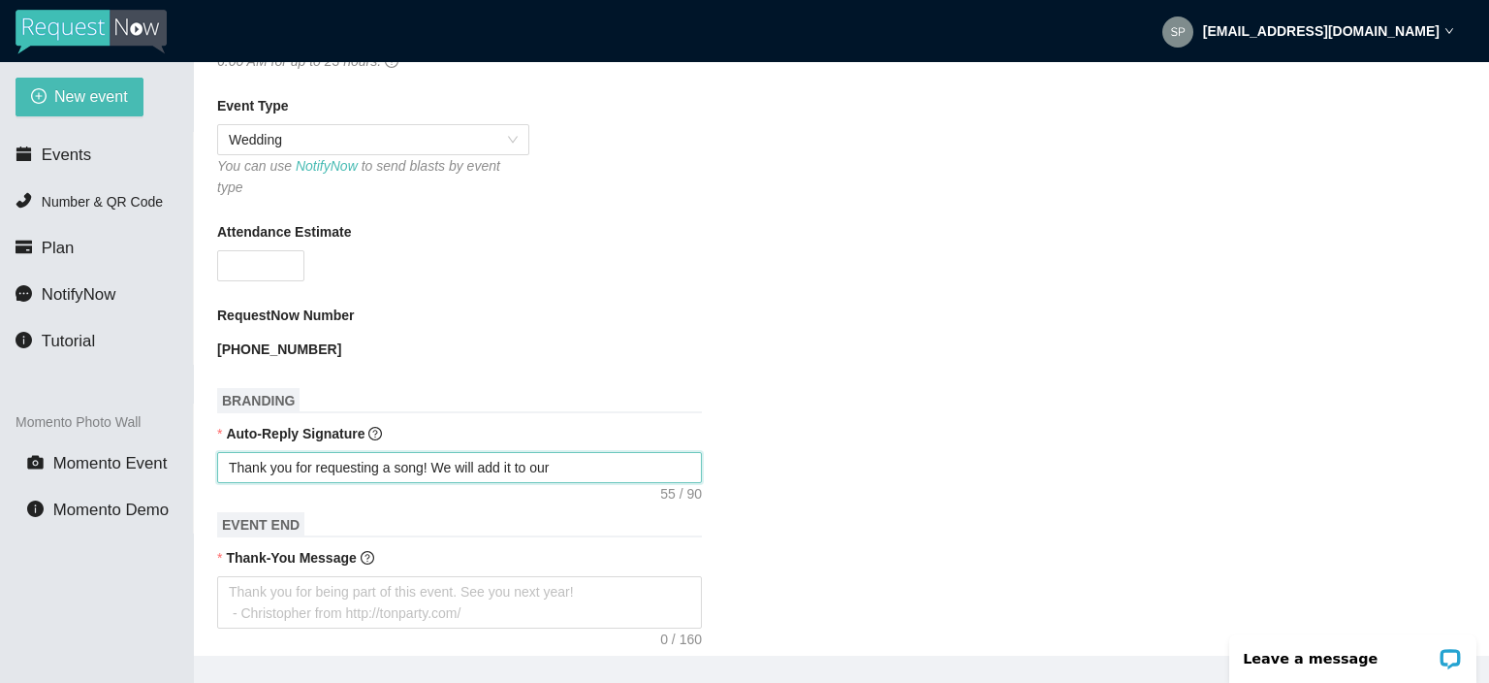
type textarea "Thank you for requesting a song! We will add it to our l"
type textarea "Thank you for requesting a song! We will add it to our li"
type textarea "Thank you for requesting a song! We will add it to our lis"
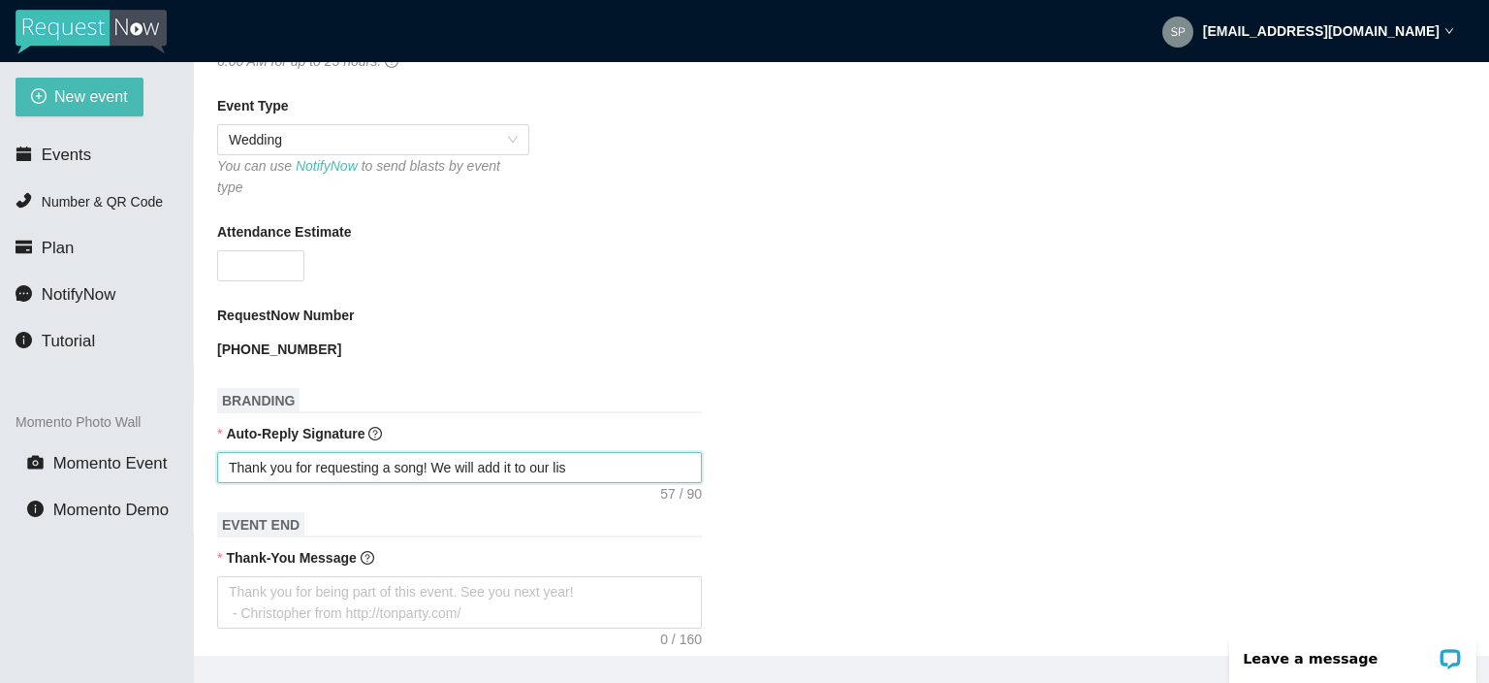
type textarea "Thank you for requesting a song! We will add it to our list"
type textarea "Thank you for requesting a song! We will add it to our list."
click at [264, 593] on textarea "Thank-You Message" at bounding box center [459, 602] width 485 height 52
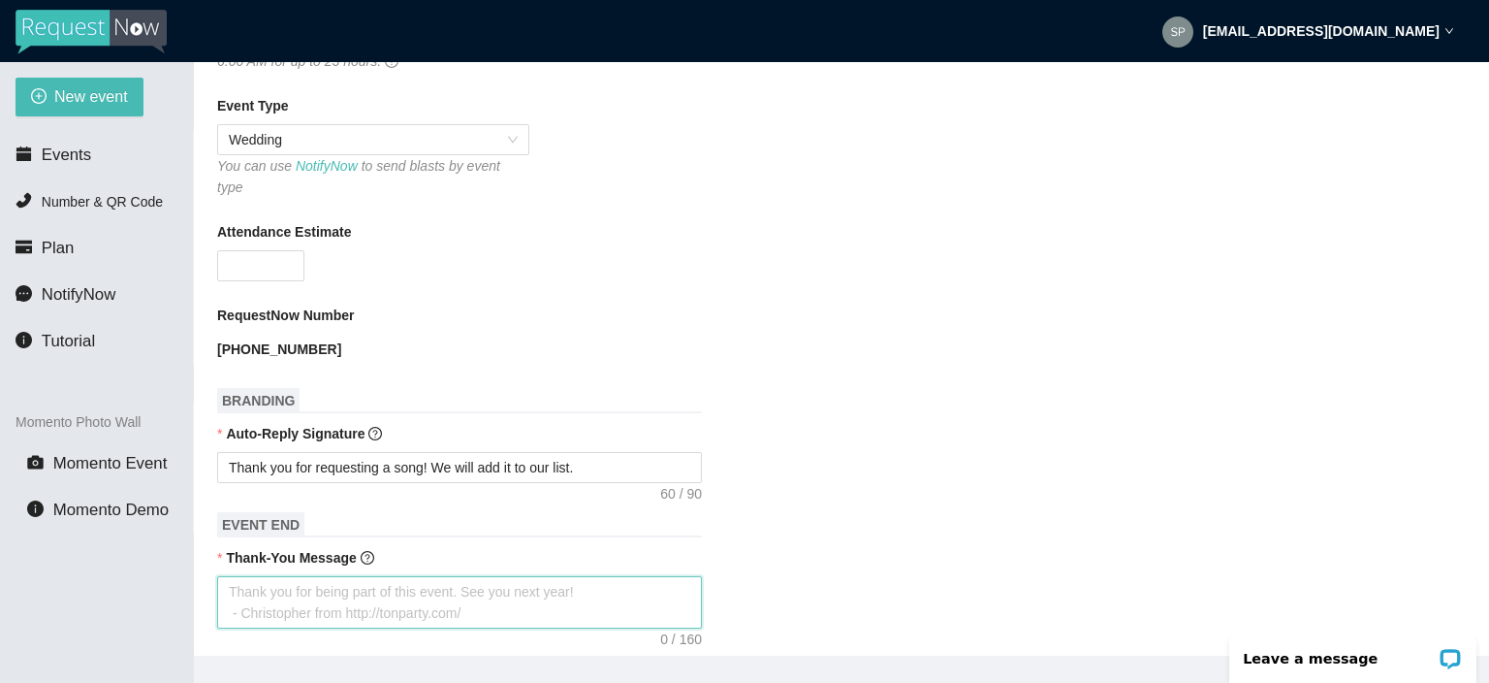
type textarea "T"
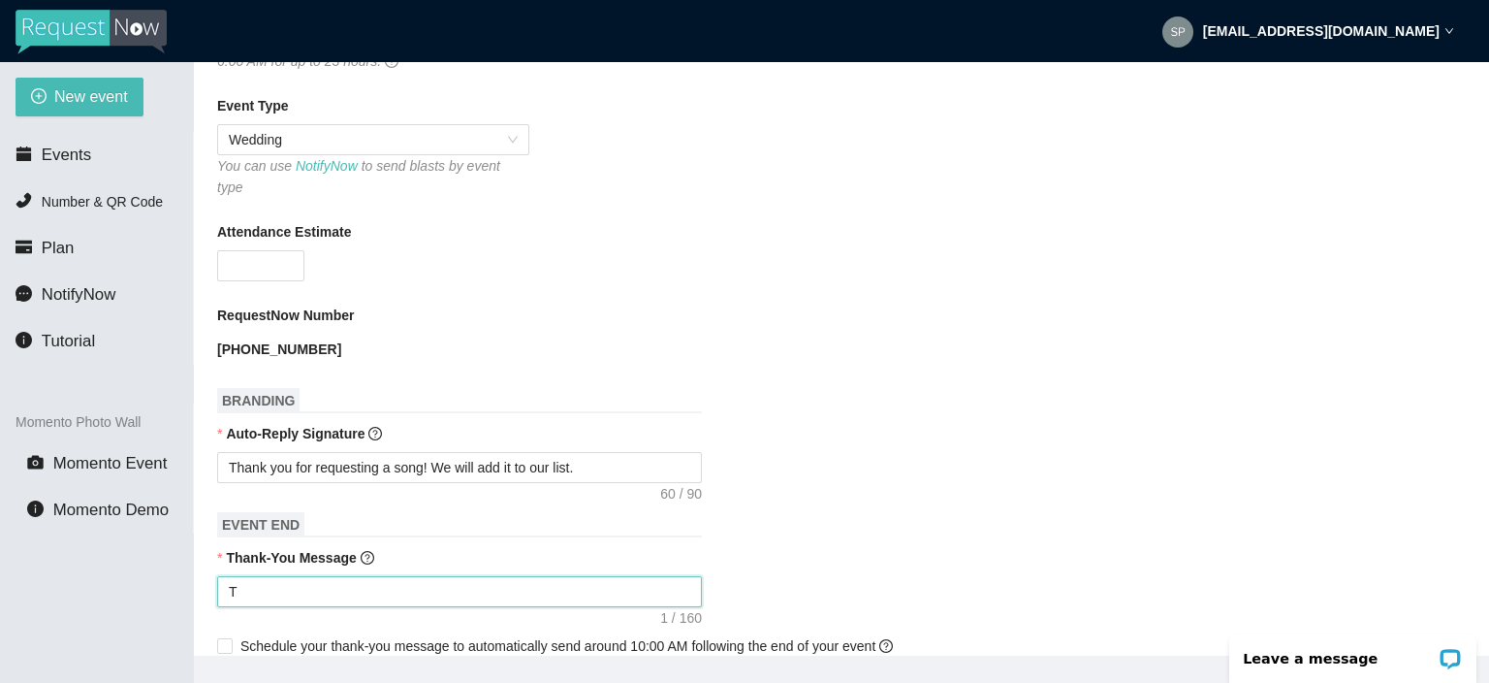
type textarea "Th"
type textarea "Thh"
type textarea "Thha"
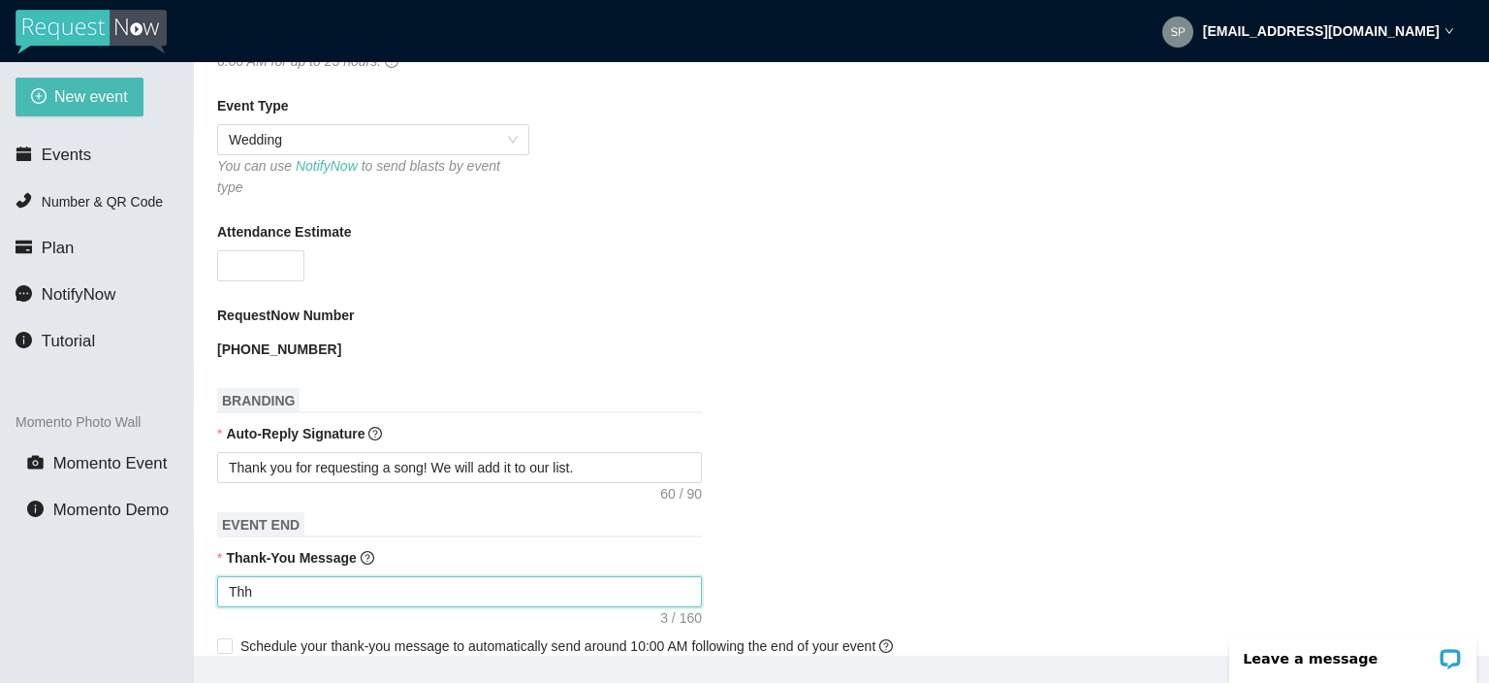
type textarea "Thha"
type textarea "Thh"
type textarea "Th"
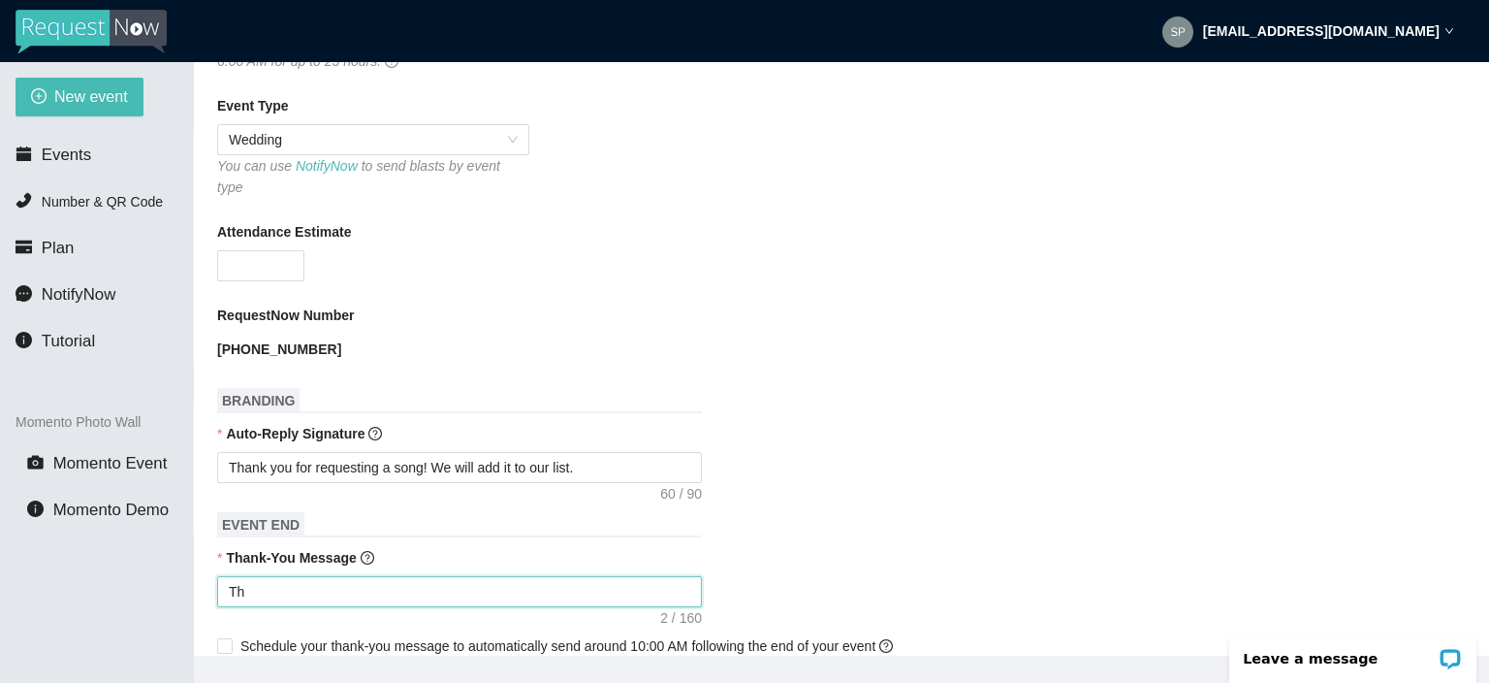
type textarea "Tha"
type textarea "Than"
type textarea "Thank"
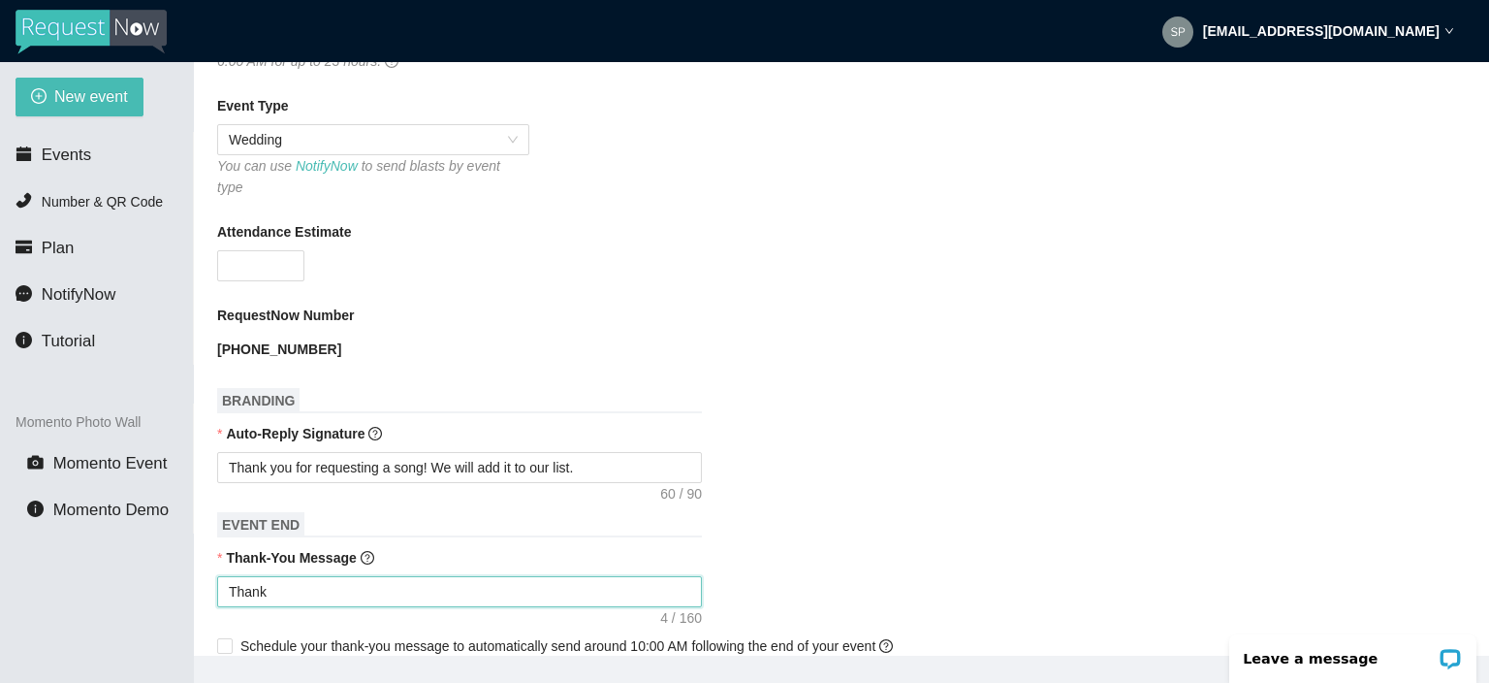
type textarea "Thank"
type textarea "Thank y"
type textarea "Thank yo"
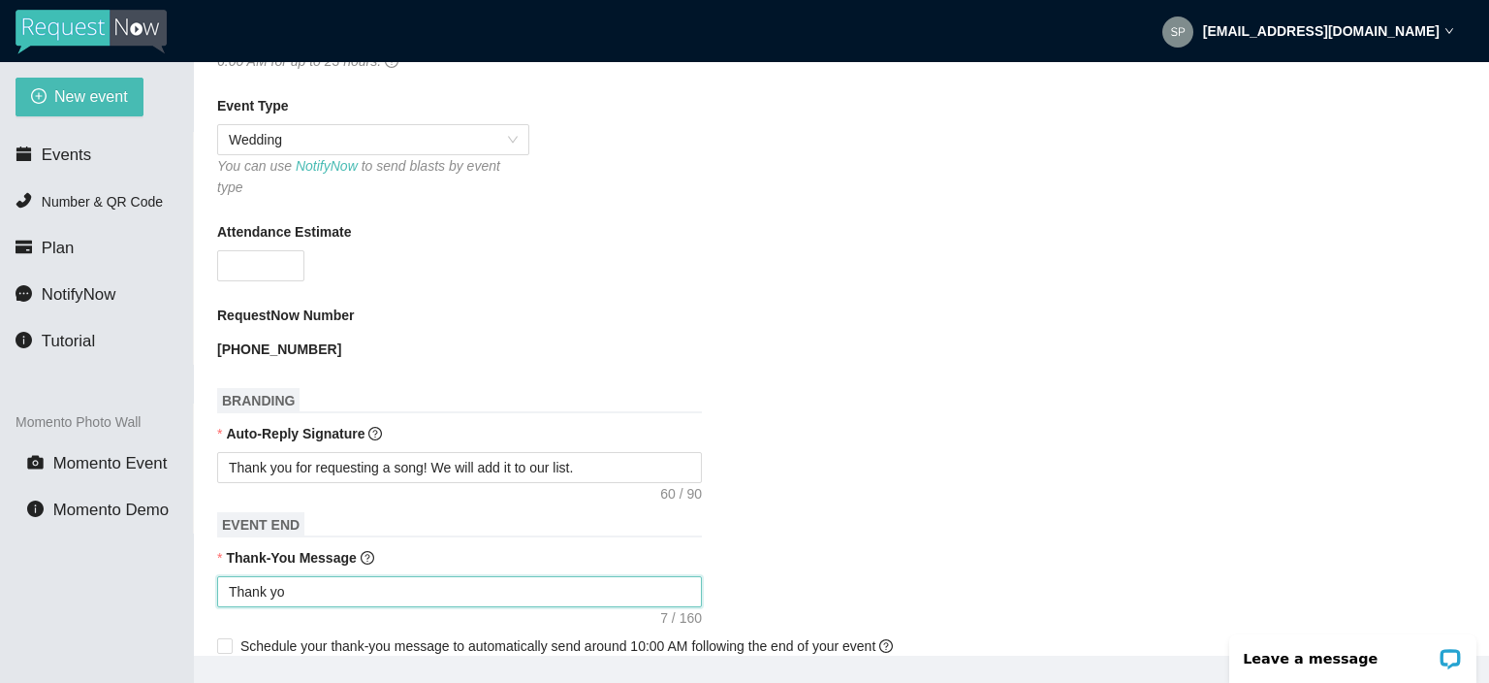
type textarea "Thank you"
type textarea "Thank youf"
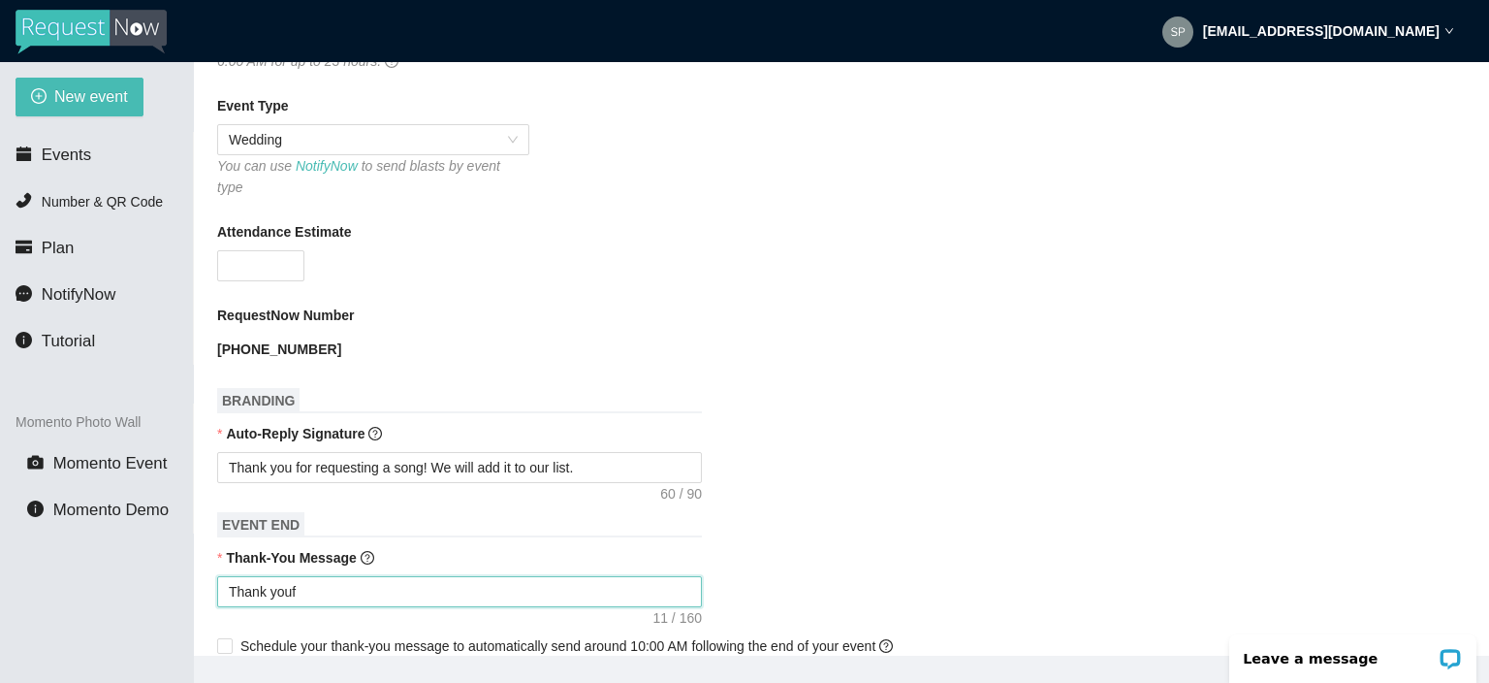
type textarea "Thank youf"
type textarea "Thank you"
type textarea "Thank yo"
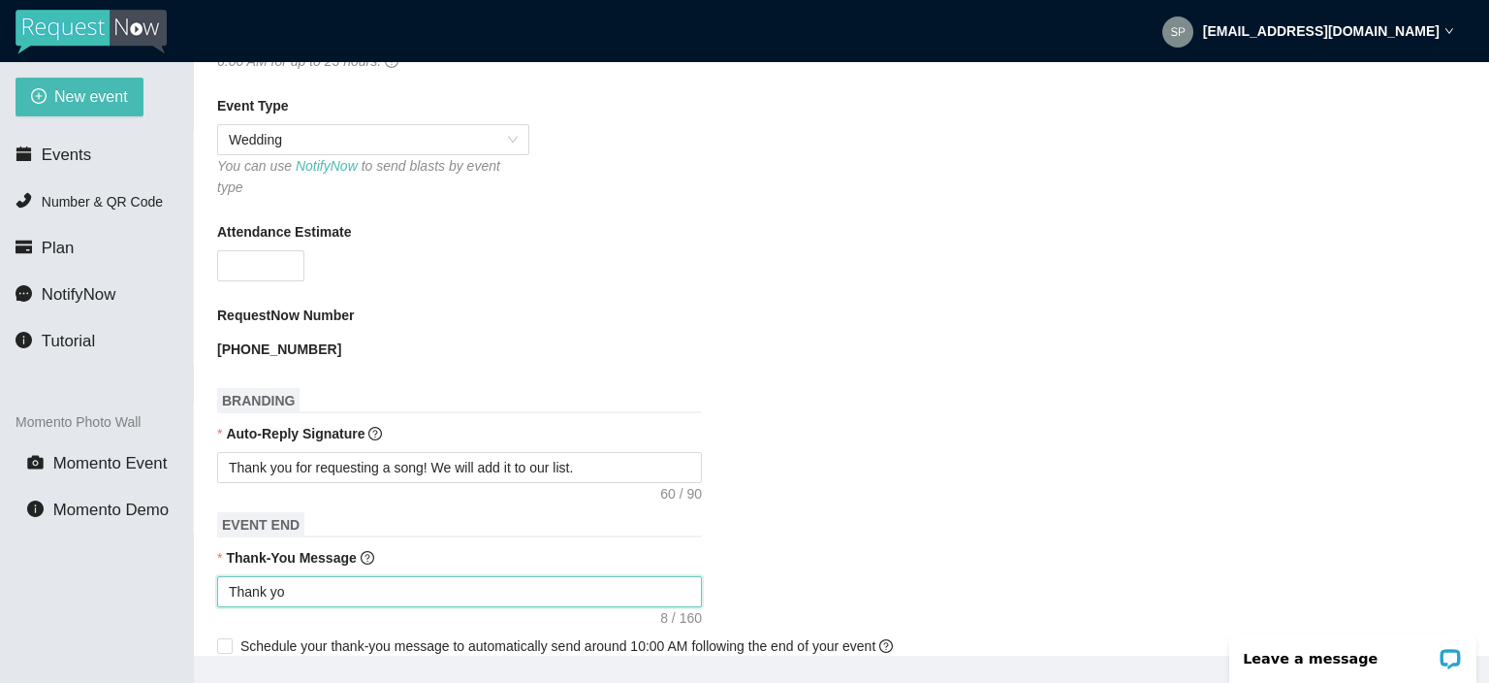
type textarea "Thank yo"
type textarea "Thank yo u"
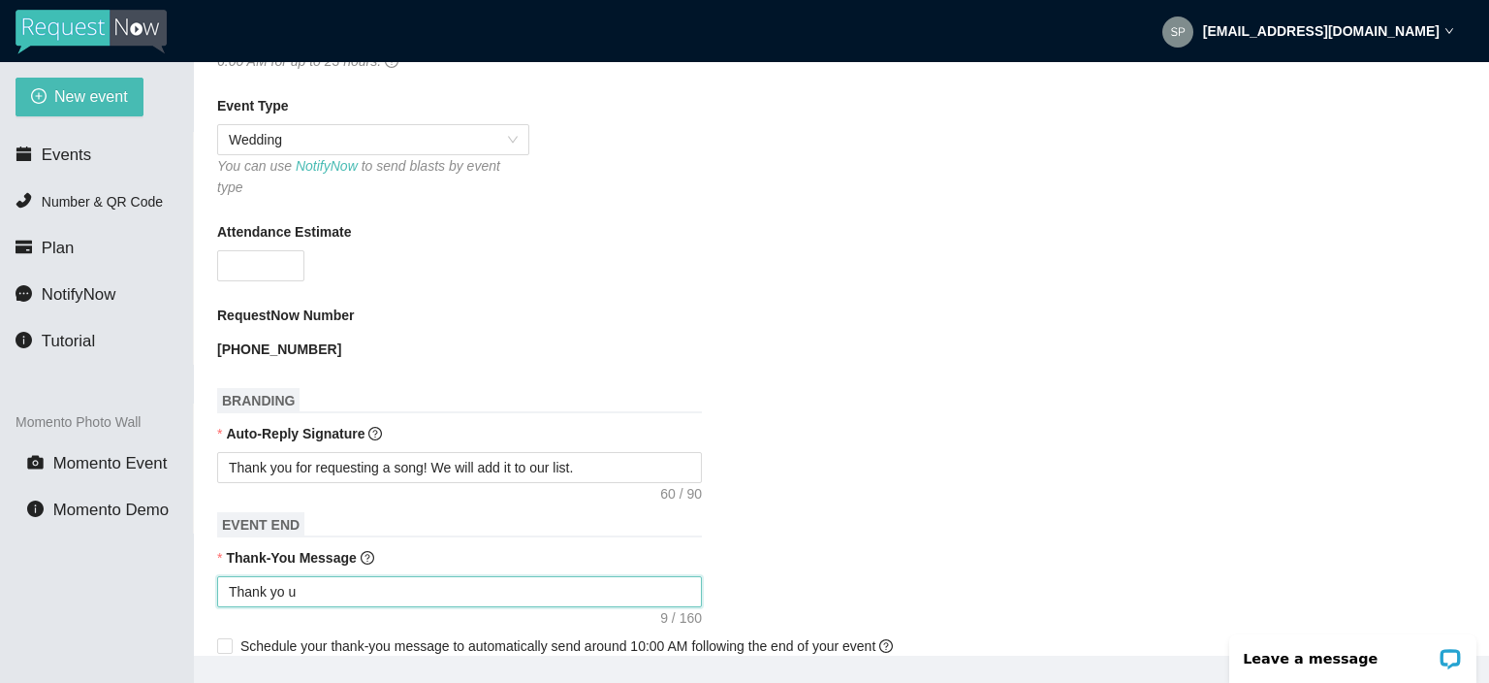
type textarea "Thank yo u"
type textarea "Thank yo u f"
type textarea "Thank yo u fo"
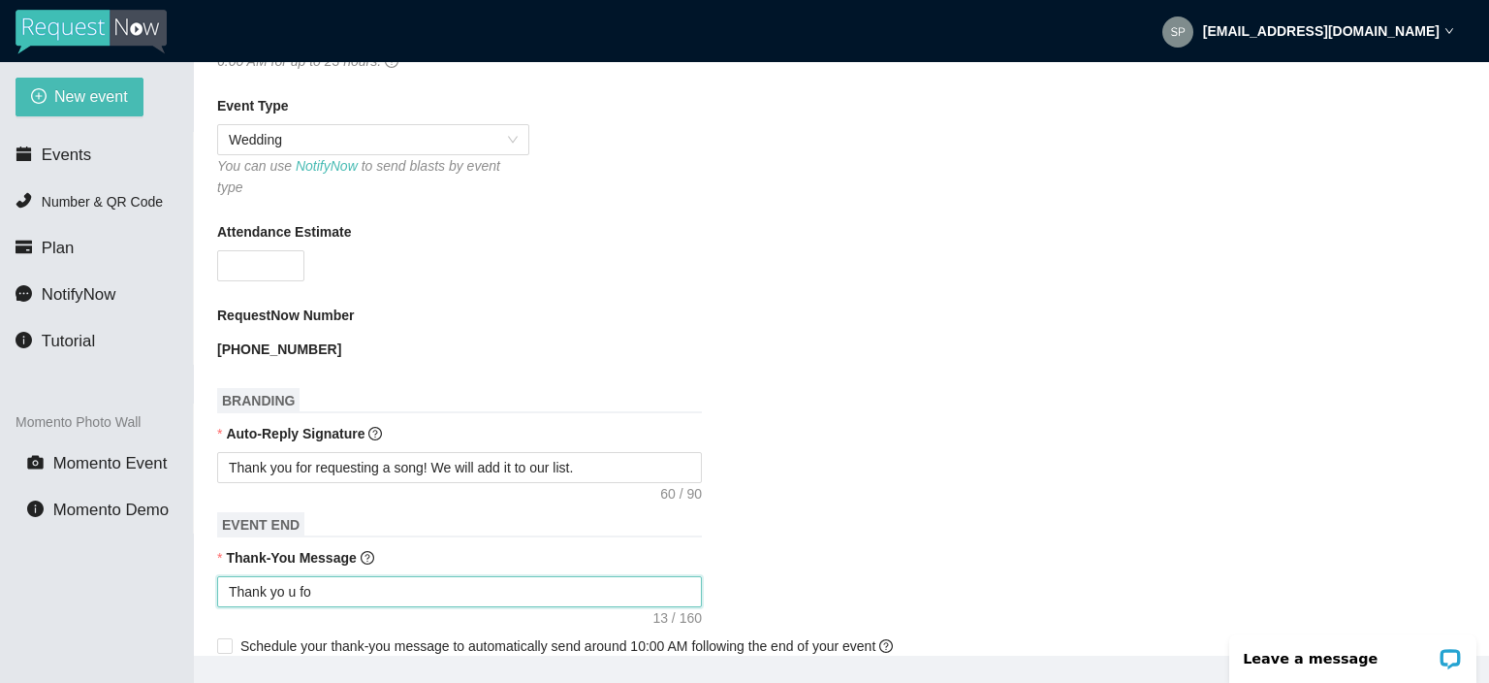
type textarea "Thank yo u for"
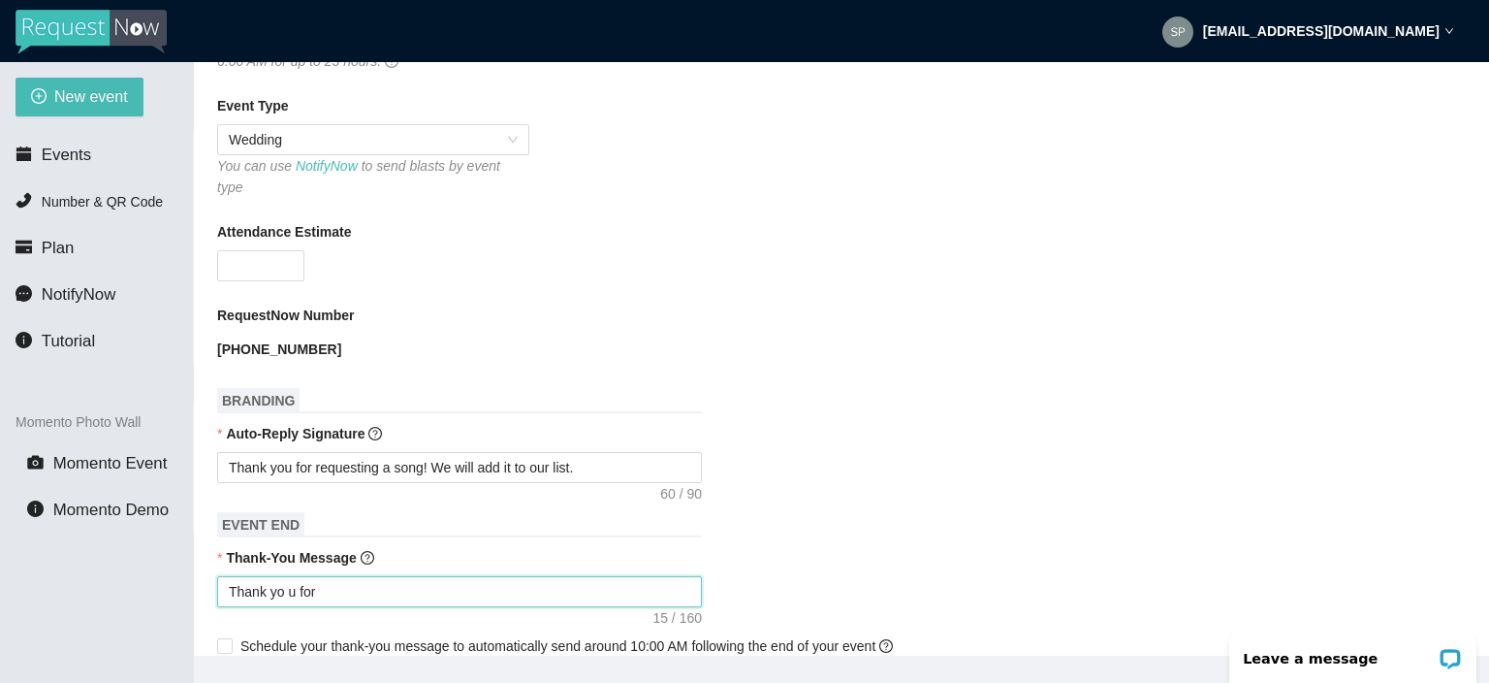
type textarea "Thank yo u for"
type textarea "Thank yo u fo"
type textarea "Thank yo u f"
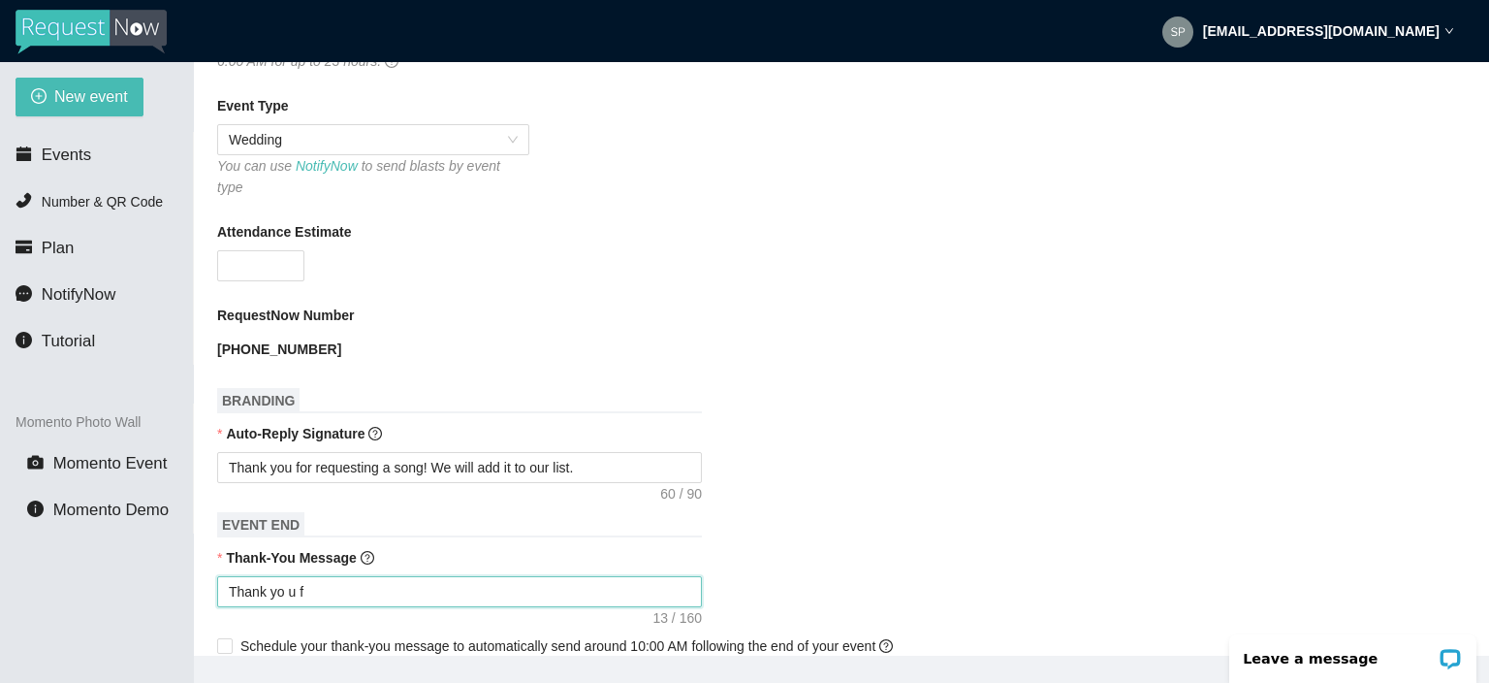
type textarea "Thank yo u"
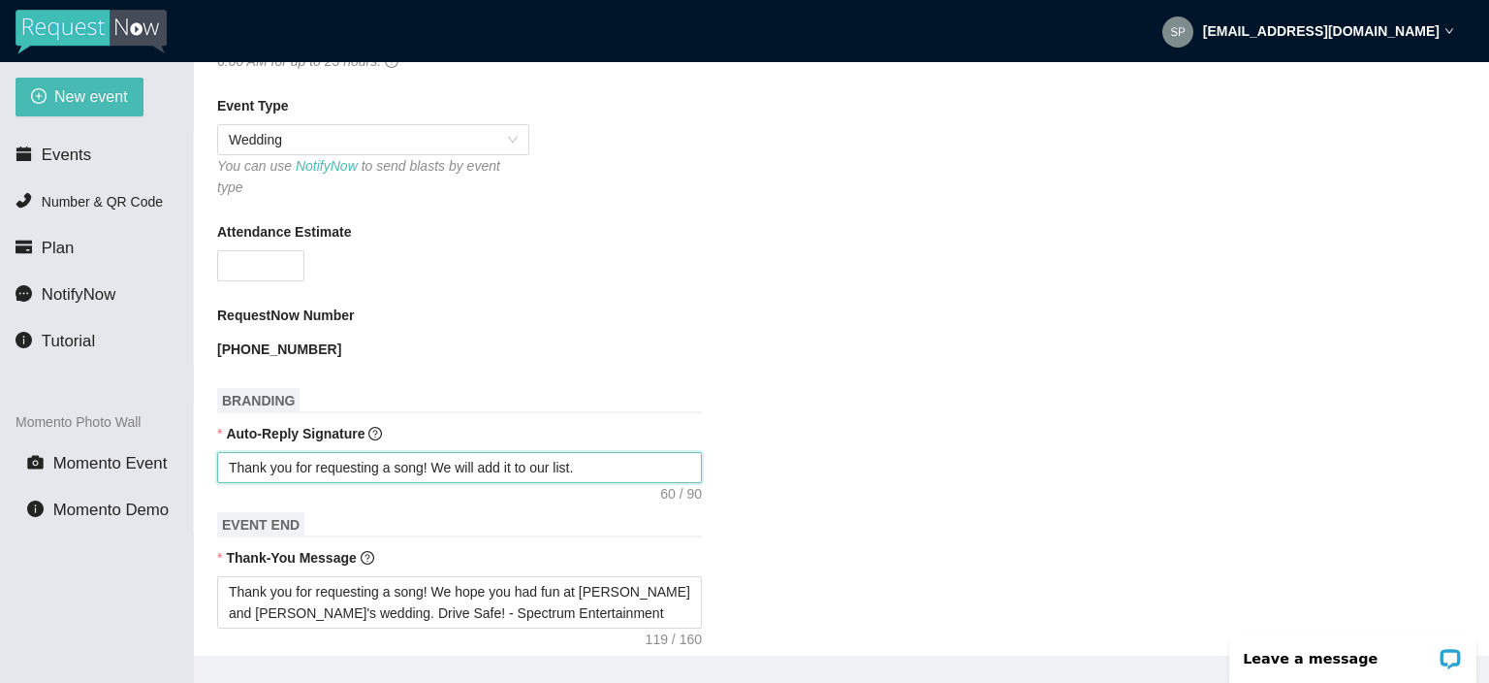
click at [614, 457] on textarea "Thank you for requesting a song! We will add it to our list." at bounding box center [459, 467] width 485 height 31
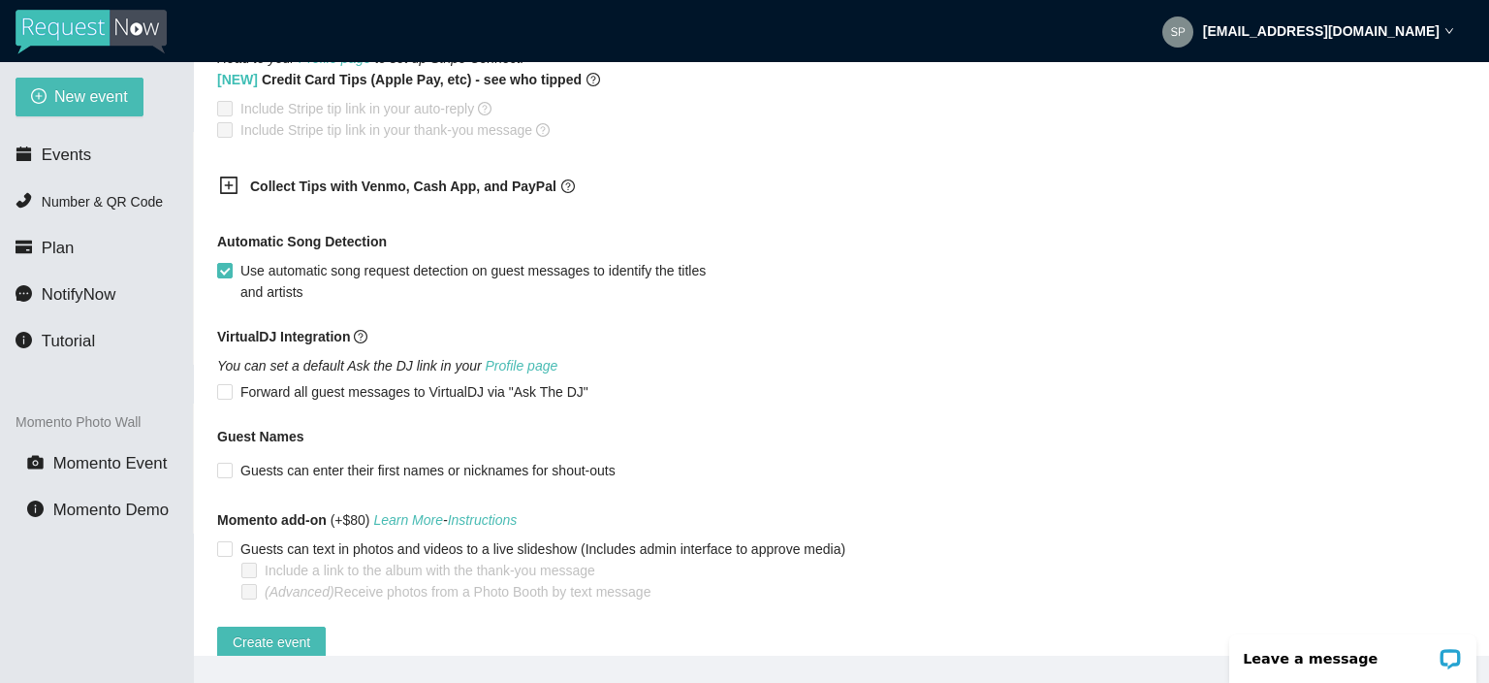
scroll to position [1176, 0]
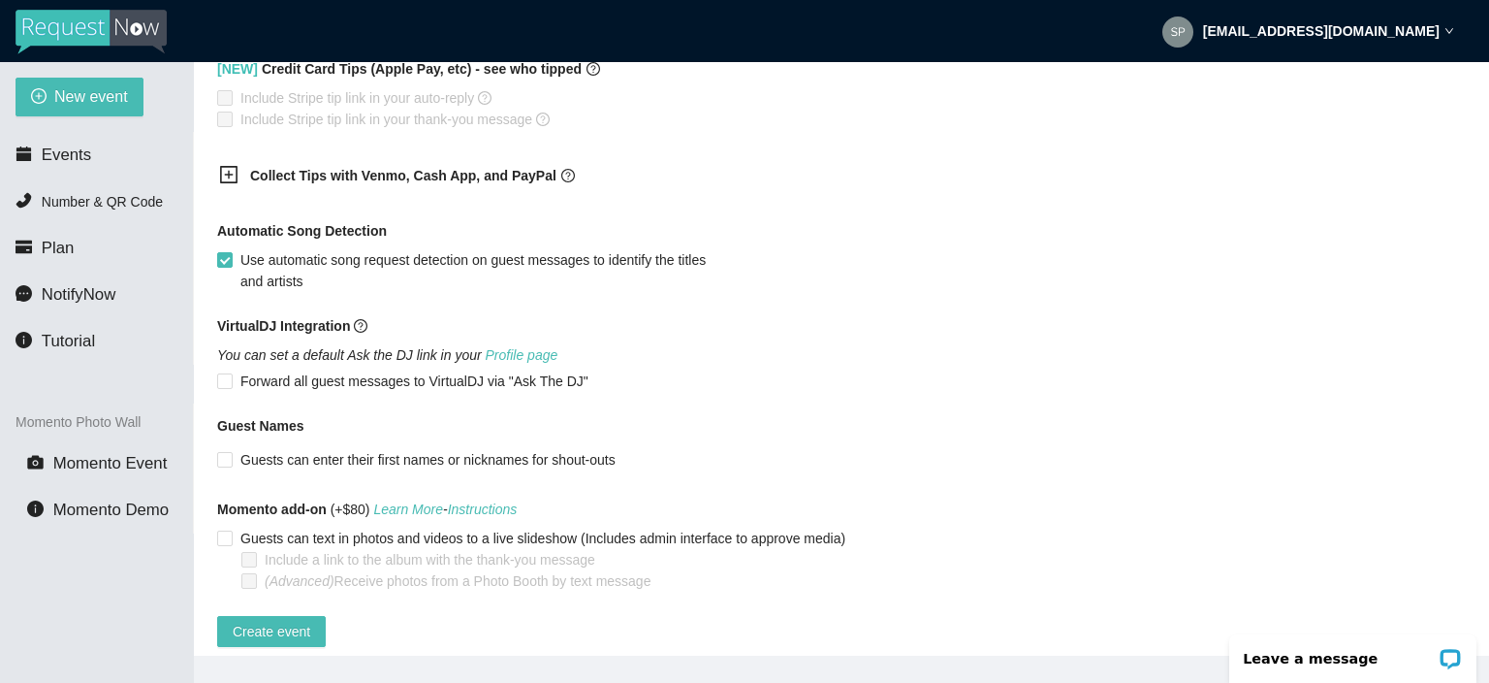
click at [290, 640] on main "💻 Join Our Facebook Group || 📖 View our User Guide New Event Need help or want …" at bounding box center [841, 358] width 1295 height 593
click at [294, 621] on span "Create event" at bounding box center [272, 631] width 78 height 21
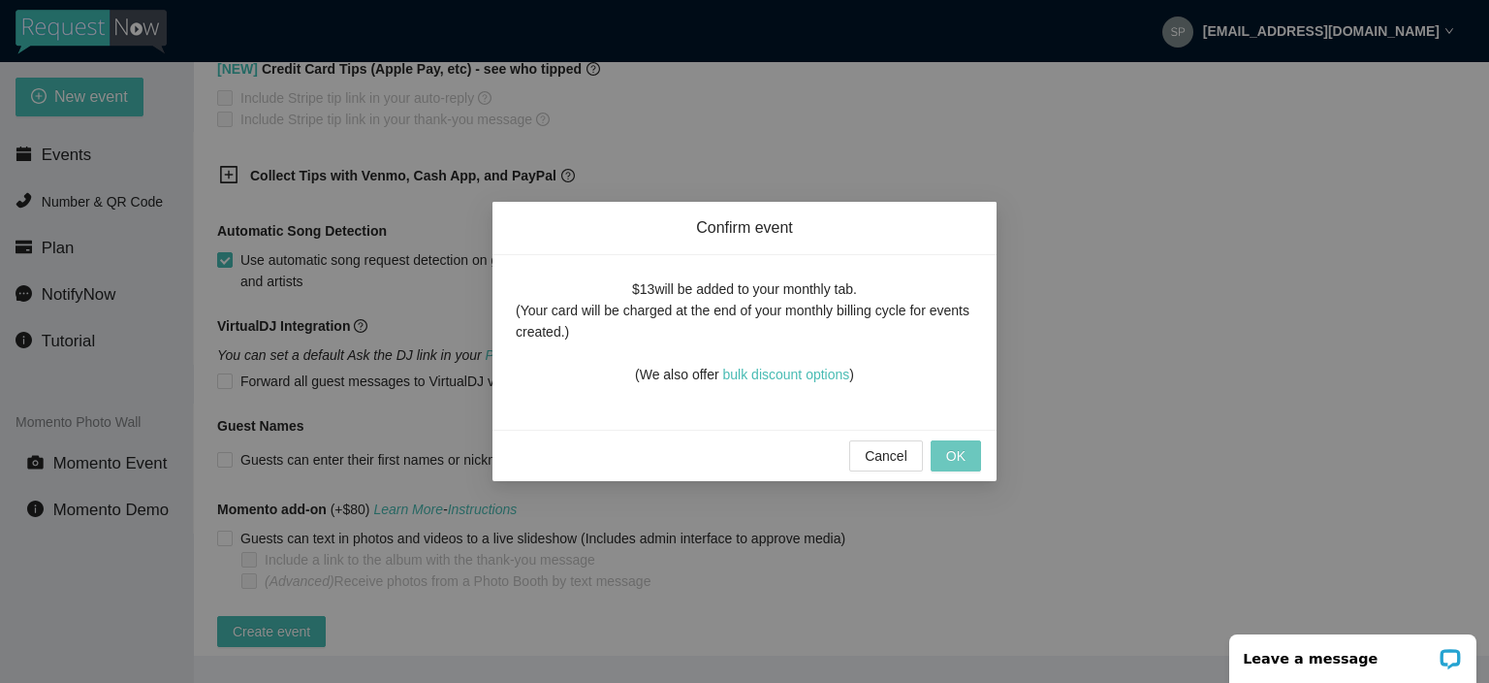
click at [956, 445] on span "OK" at bounding box center [955, 455] width 19 height 21
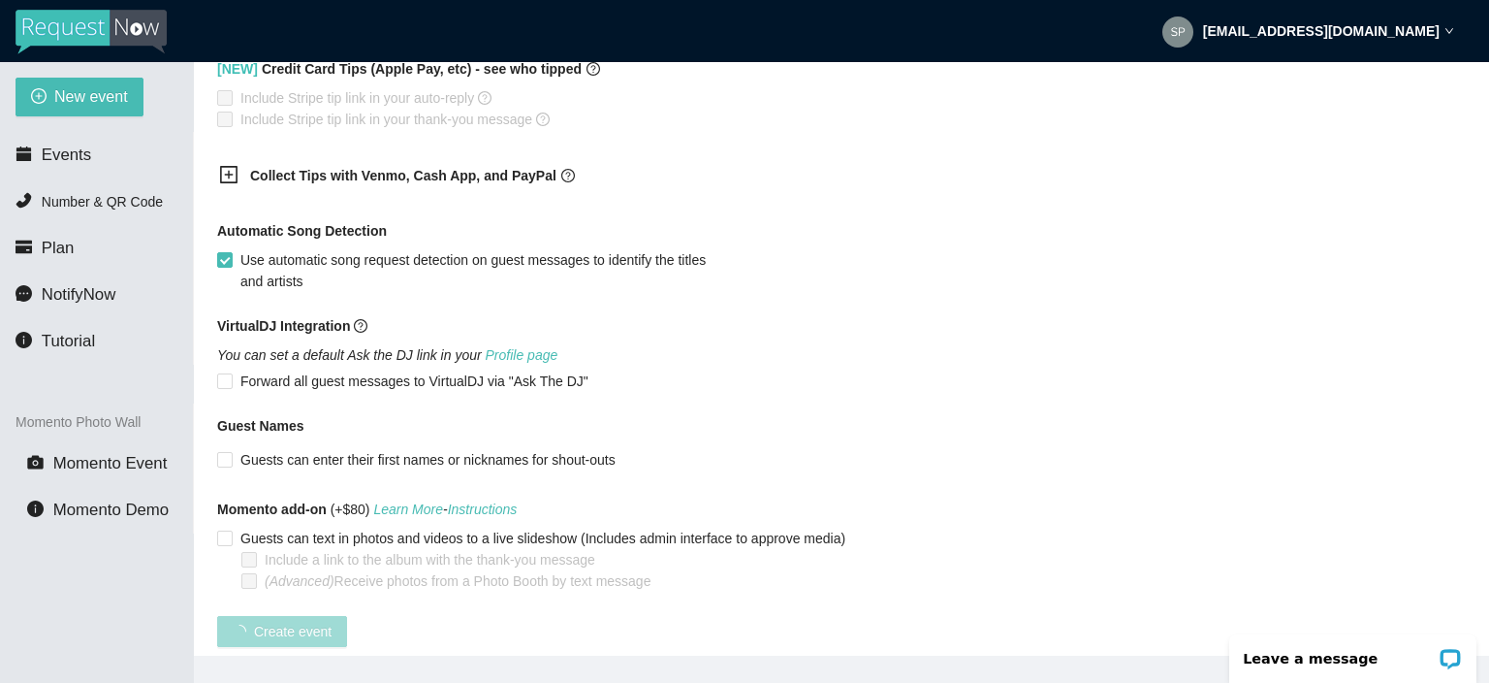
scroll to position [389, 0]
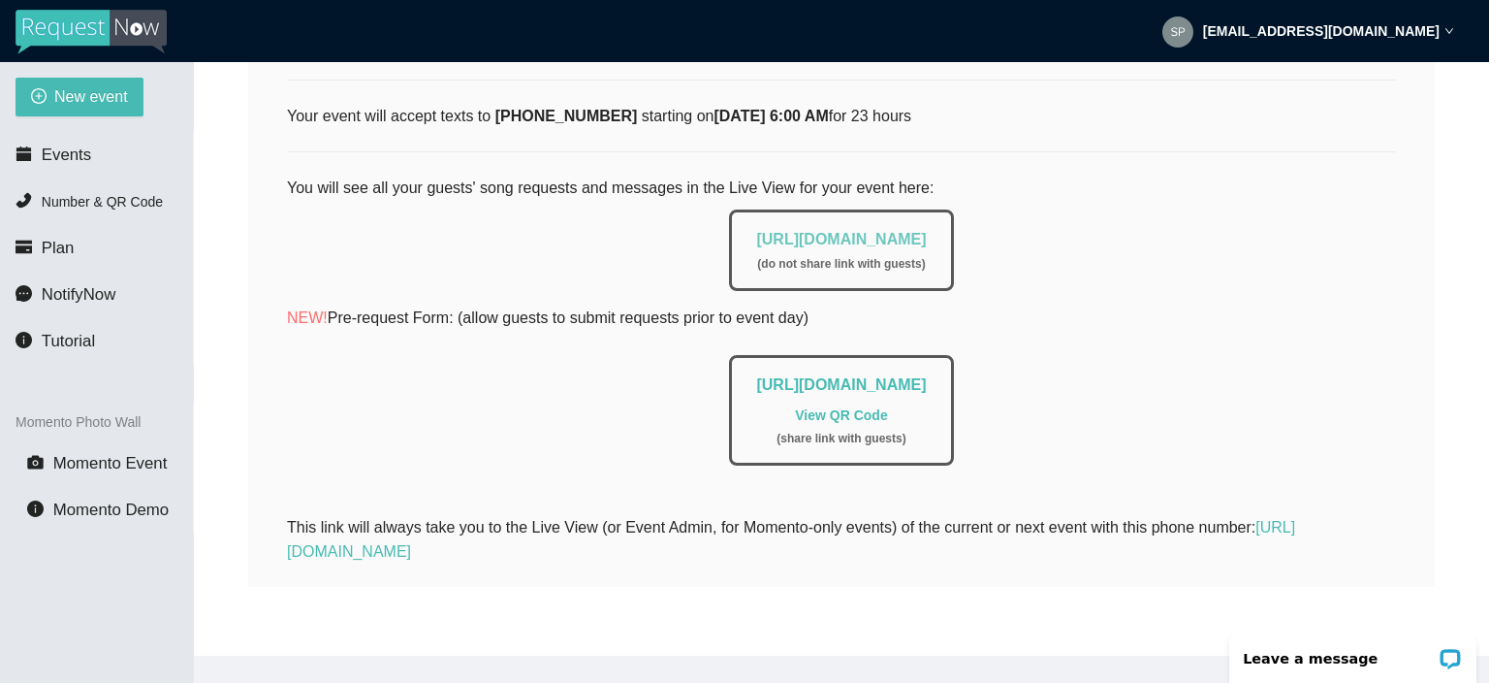
click at [814, 242] on link "[URL][DOMAIN_NAME]" at bounding box center [841, 239] width 170 height 16
